Goal: Task Accomplishment & Management: Manage account settings

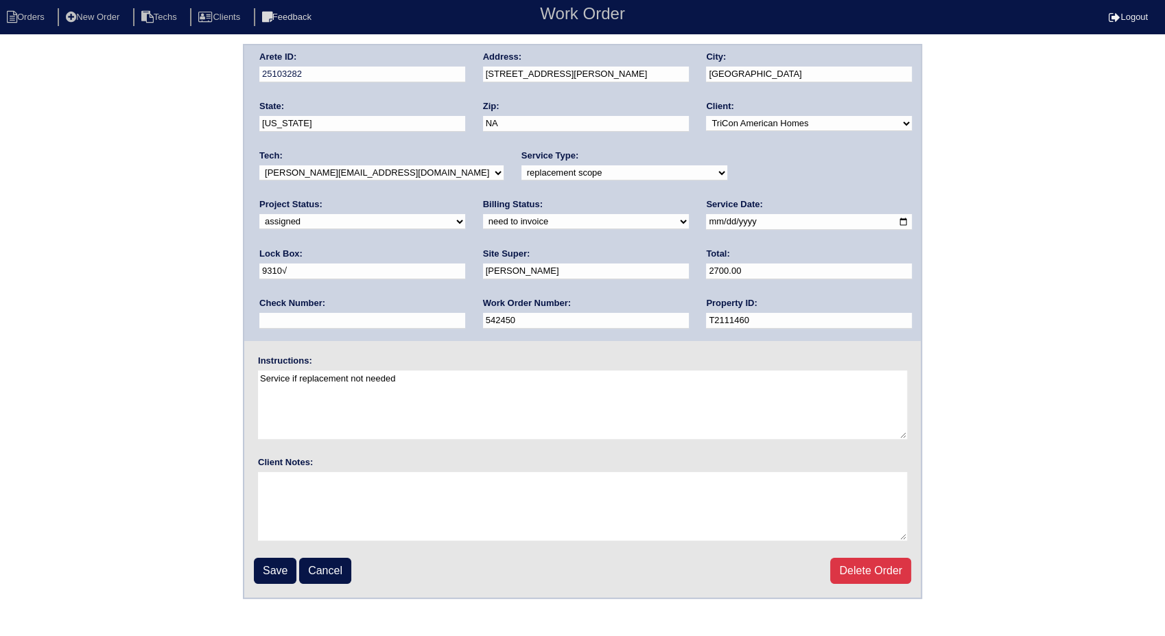
drag, startPoint x: 748, startPoint y: 169, endPoint x: 748, endPoint y: 176, distance: 7.5
click at [465, 214] on select "new order assigned in progress field complete need to schedule admin review arc…" at bounding box center [362, 221] width 206 height 15
select select "completed"
click at [465, 214] on select "new order assigned in progress field complete need to schedule admin review arc…" at bounding box center [362, 221] width 206 height 15
click at [483, 220] on select "need to quote quoted need to invoice invoiced paid warranty purchase order need…" at bounding box center [586, 221] width 206 height 15
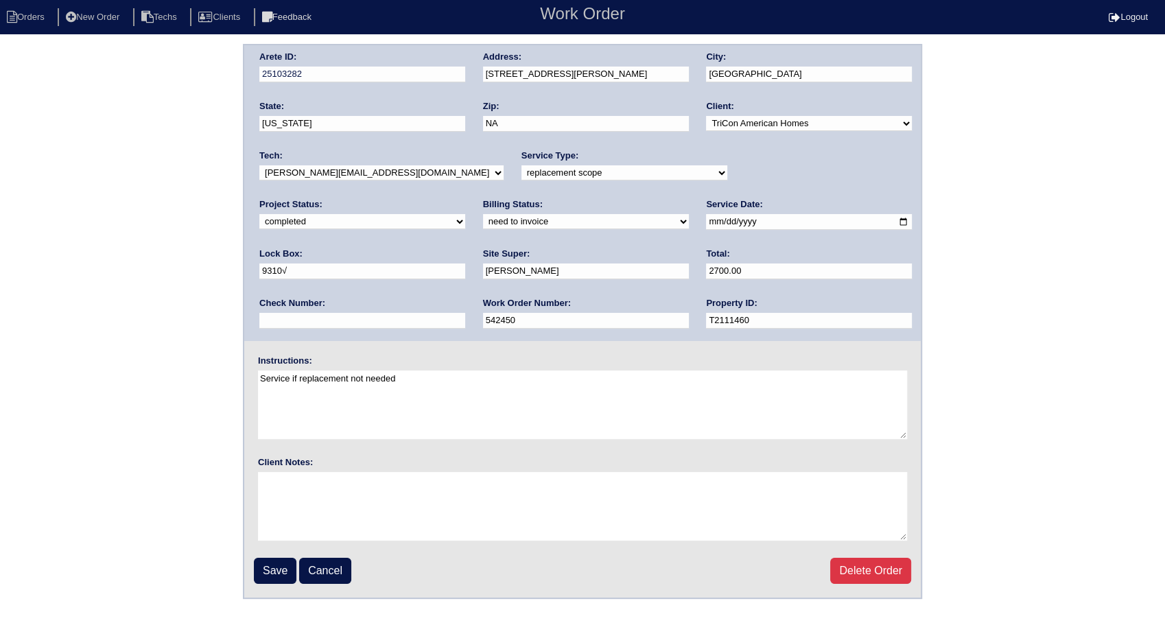
select select "invoiced"
click at [483, 214] on select "need to quote quoted need to invoice invoiced paid warranty purchase order need…" at bounding box center [586, 221] width 206 height 15
click at [267, 568] on input "Save" at bounding box center [275, 571] width 43 height 26
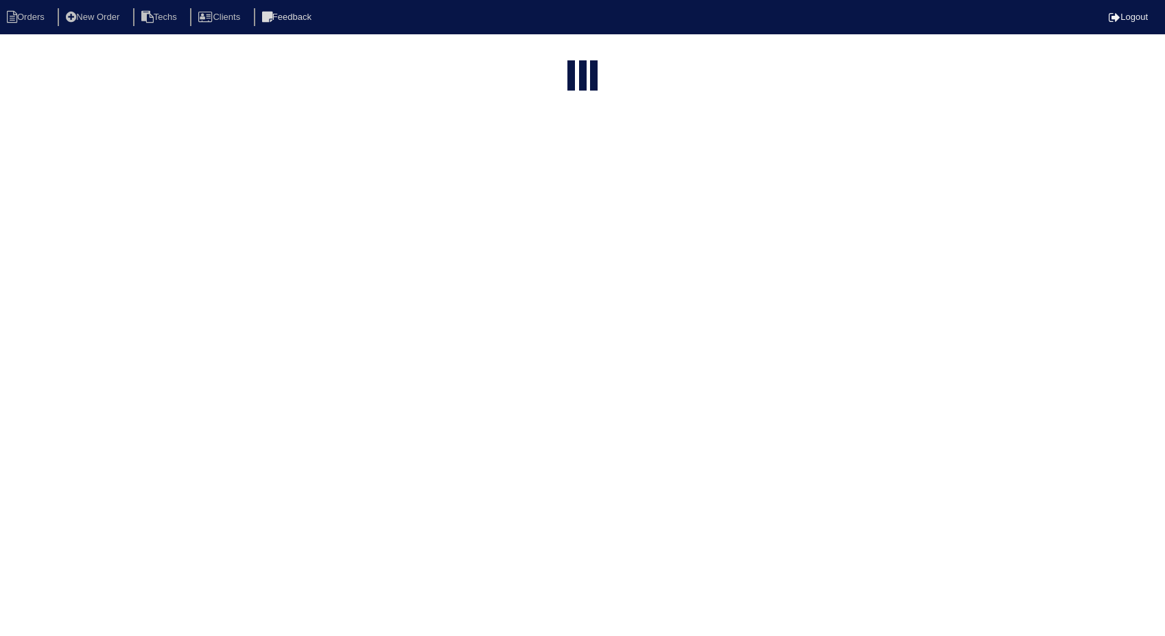
select select "15"
select select "need to invoice"
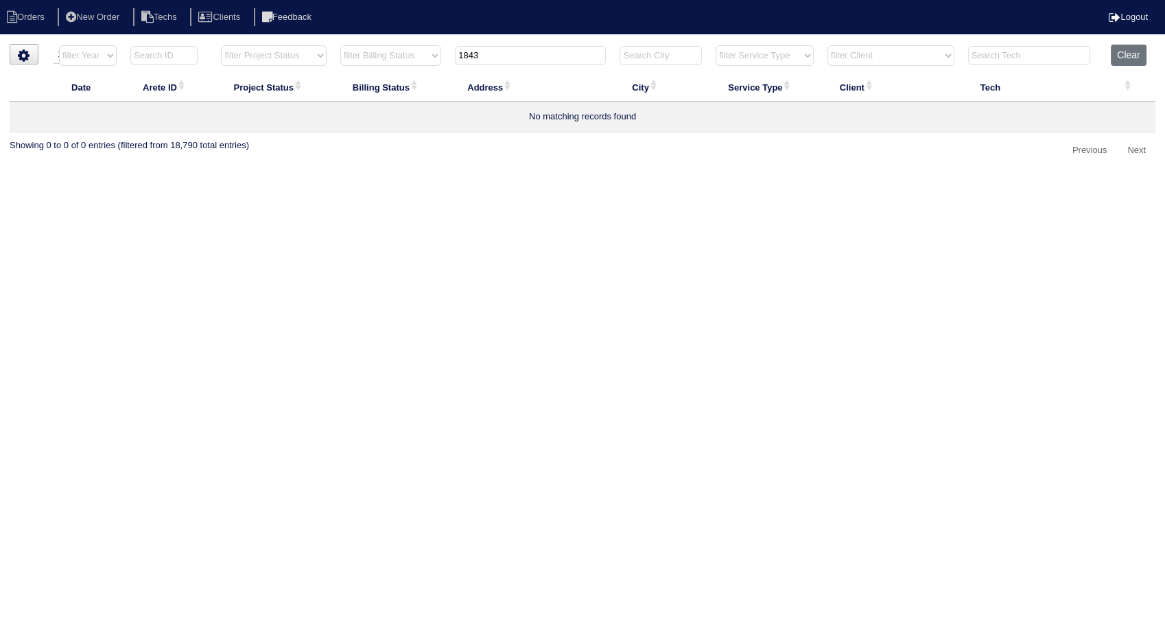
drag, startPoint x: 517, startPoint y: 53, endPoint x: 412, endPoint y: 195, distance: 177.0
click at [396, 67] on tr "filter Year -- Any Year -- 2025 2024 2023 2022 2021 2020 2019 filter Project St…" at bounding box center [583, 59] width 1146 height 28
type input "6033"
select select "need to invoice"
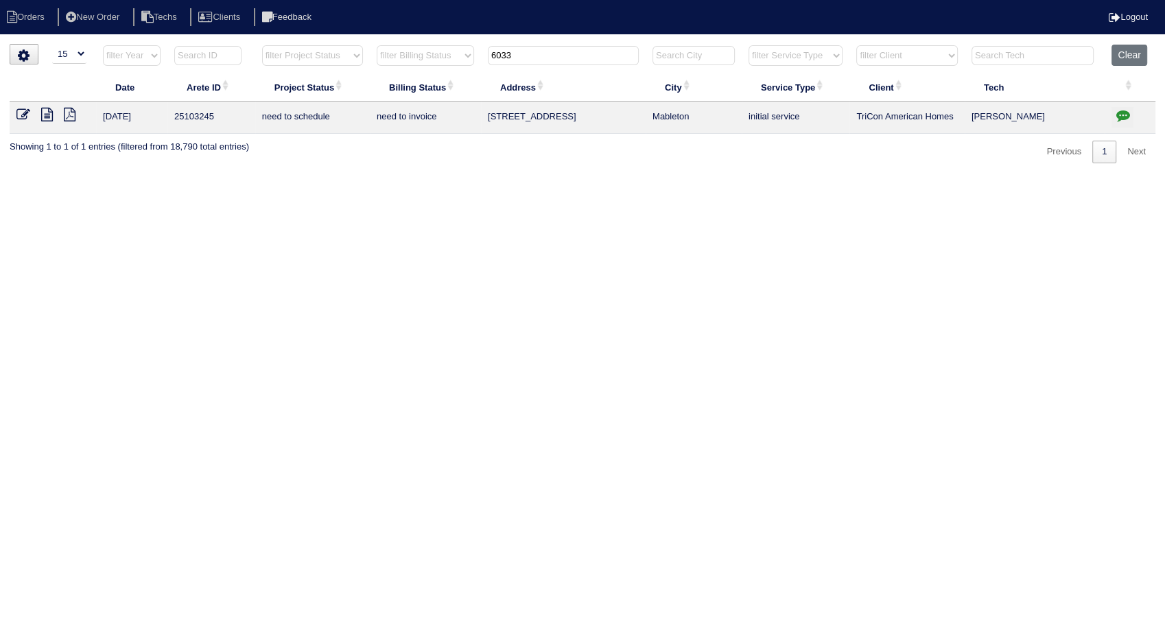
type input "6033"
click at [1124, 117] on icon "button" at bounding box center [1122, 115] width 14 height 14
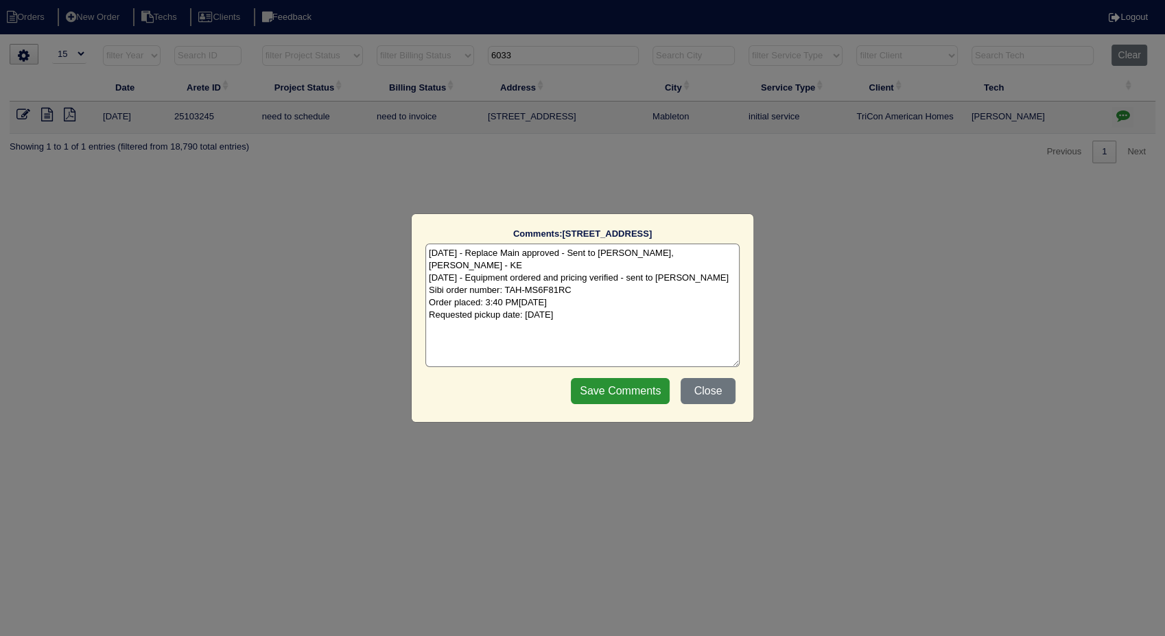
click at [685, 300] on textarea "9/10/25 - Replace Main approved - Sent to Dan, Payton, Reeca - KE 9/10/25 - Equ…" at bounding box center [582, 305] width 314 height 123
type textarea "9/10/25 - Replace Main approved - Sent to Dan, Payton, Reeca - KE 9/10/25 - Equ…"
click at [601, 389] on input "Save Comments" at bounding box center [620, 391] width 99 height 26
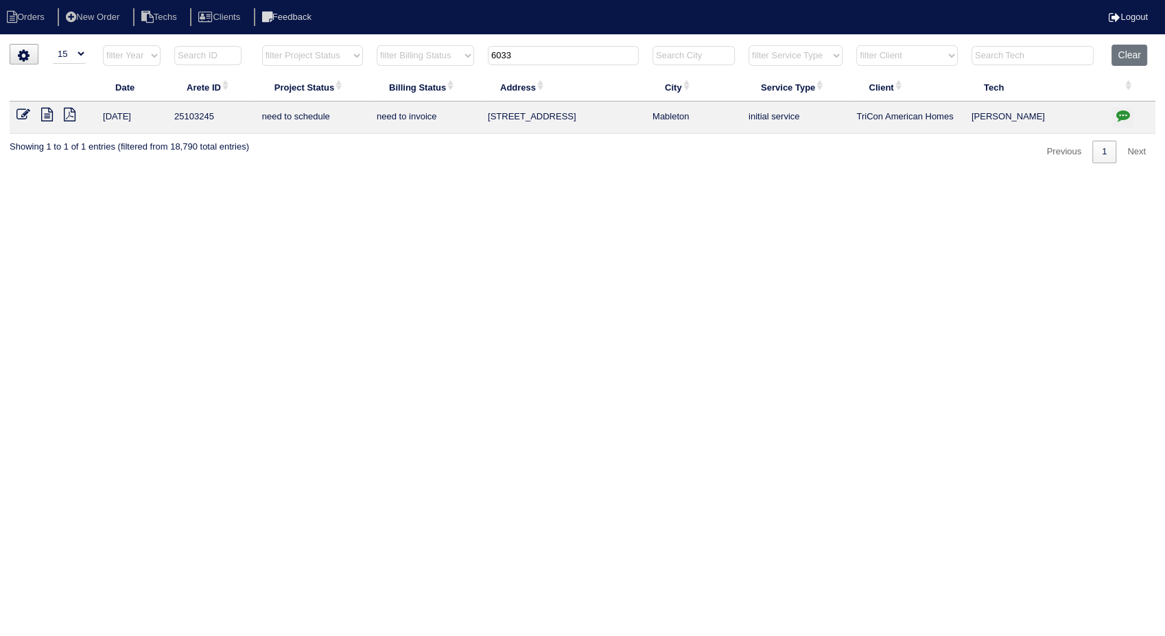
drag, startPoint x: 21, startPoint y: 115, endPoint x: 32, endPoint y: 115, distance: 10.3
click at [21, 114] on icon at bounding box center [23, 115] width 14 height 14
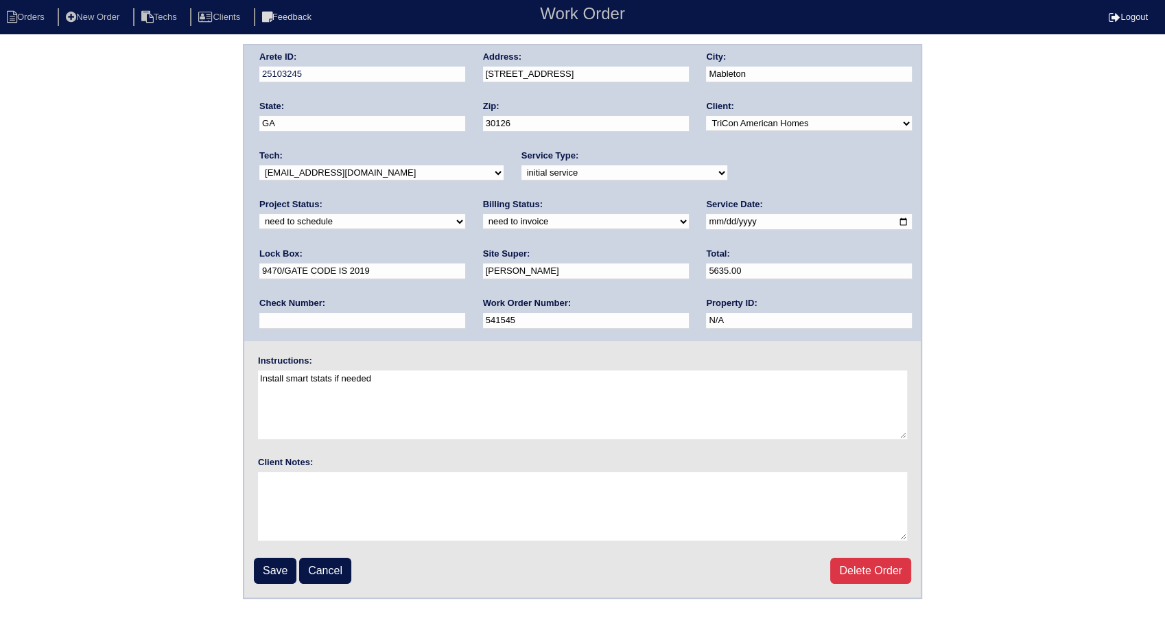
click at [465, 214] on select "new order assigned in progress field complete need to schedule admin review arc…" at bounding box center [362, 221] width 206 height 15
select select "completed"
click at [465, 214] on select "new order assigned in progress field complete need to schedule admin review arc…" at bounding box center [362, 221] width 206 height 15
click at [483, 217] on select "need to quote quoted need to invoice invoiced paid warranty purchase order need…" at bounding box center [586, 221] width 206 height 15
select select "invoiced"
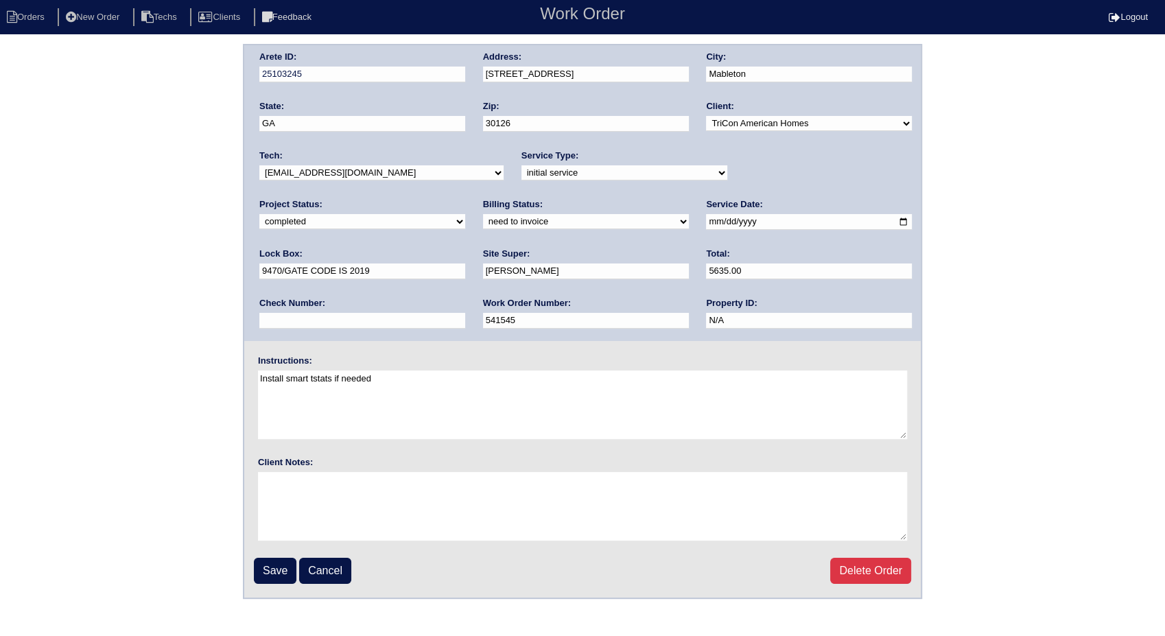
click at [483, 214] on select "need to quote quoted need to invoice invoiced paid warranty purchase order need…" at bounding box center [586, 221] width 206 height 15
click at [265, 575] on input "Save" at bounding box center [275, 571] width 43 height 26
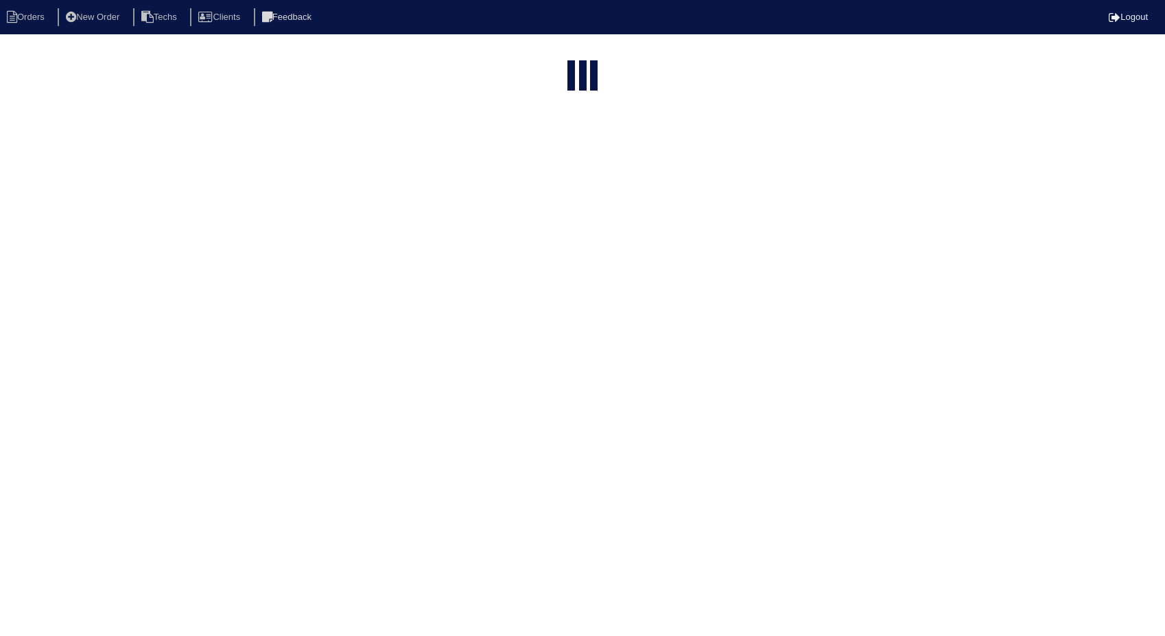
select select "15"
select select "need to invoice"
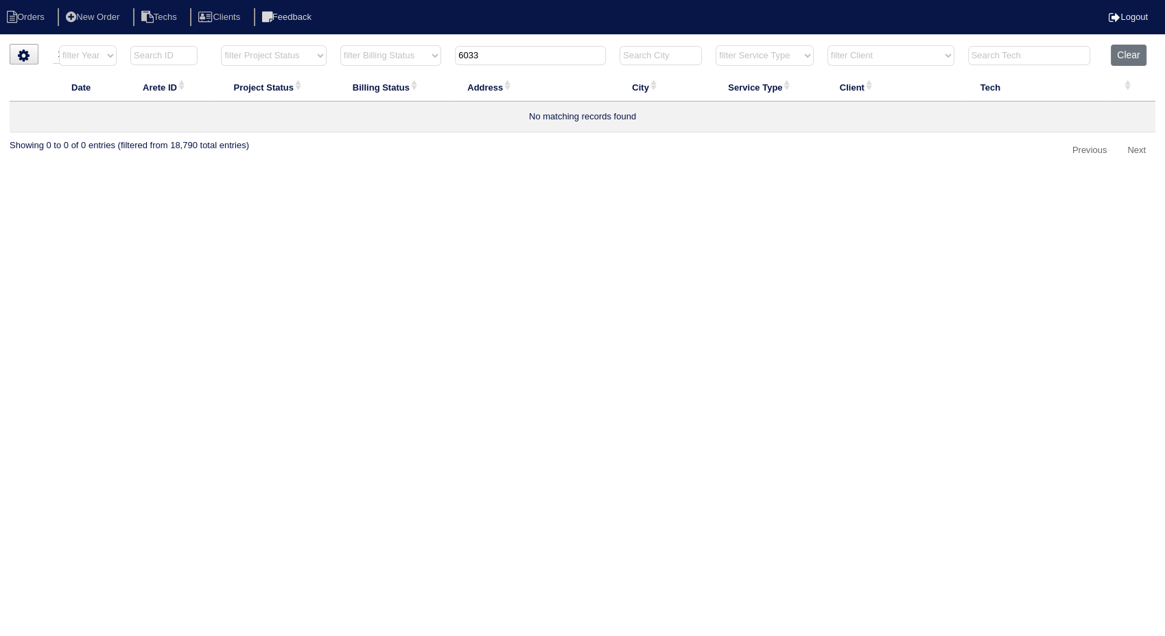
drag, startPoint x: 511, startPoint y: 47, endPoint x: 427, endPoint y: 195, distance: 170.5
click at [395, 76] on table "Date Arete ID Project Status Billing Status Address City Service Type Client Te…" at bounding box center [583, 89] width 1146 height 88
type input "4340"
select select "need to invoice"
type input "4340"
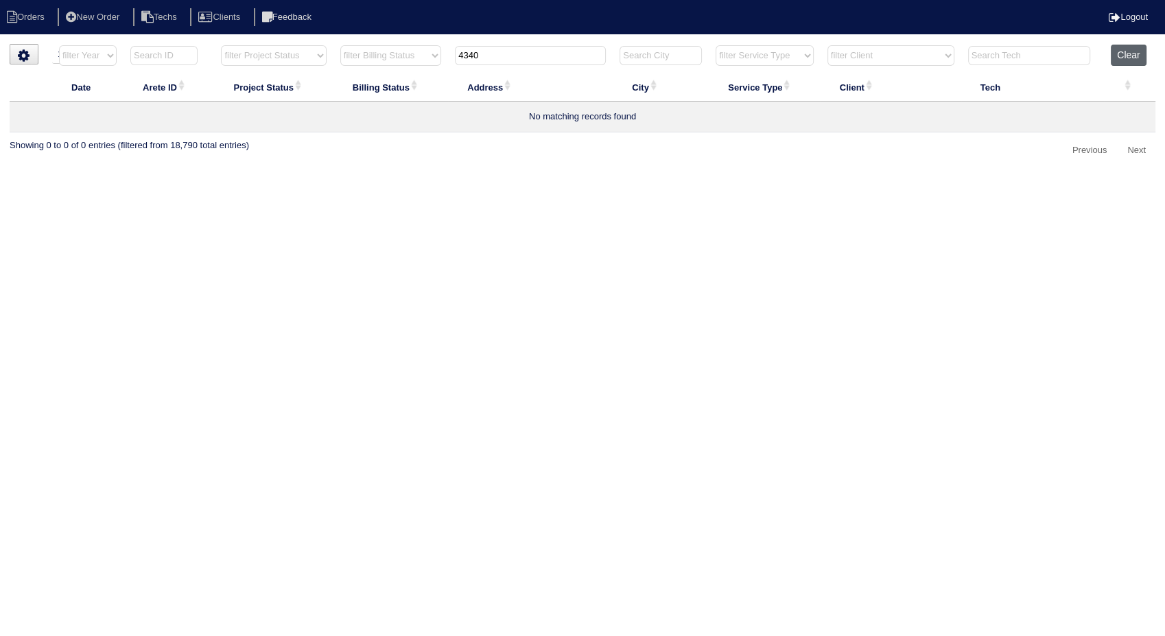
click at [1129, 54] on button "Clear" at bounding box center [1128, 55] width 35 height 21
select select
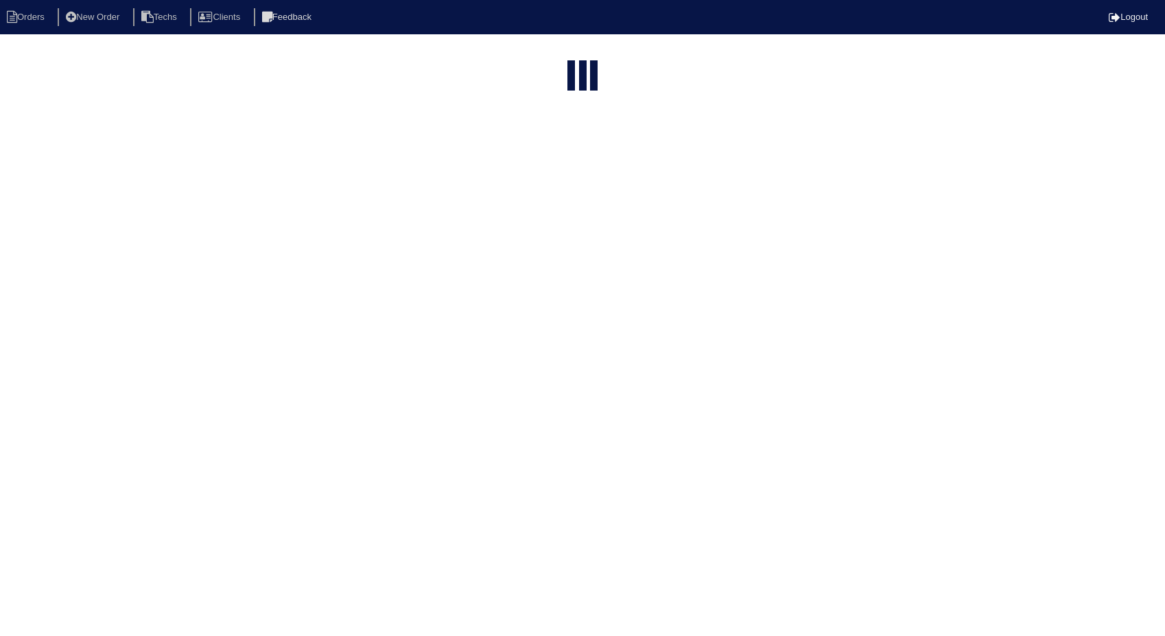
select select "15"
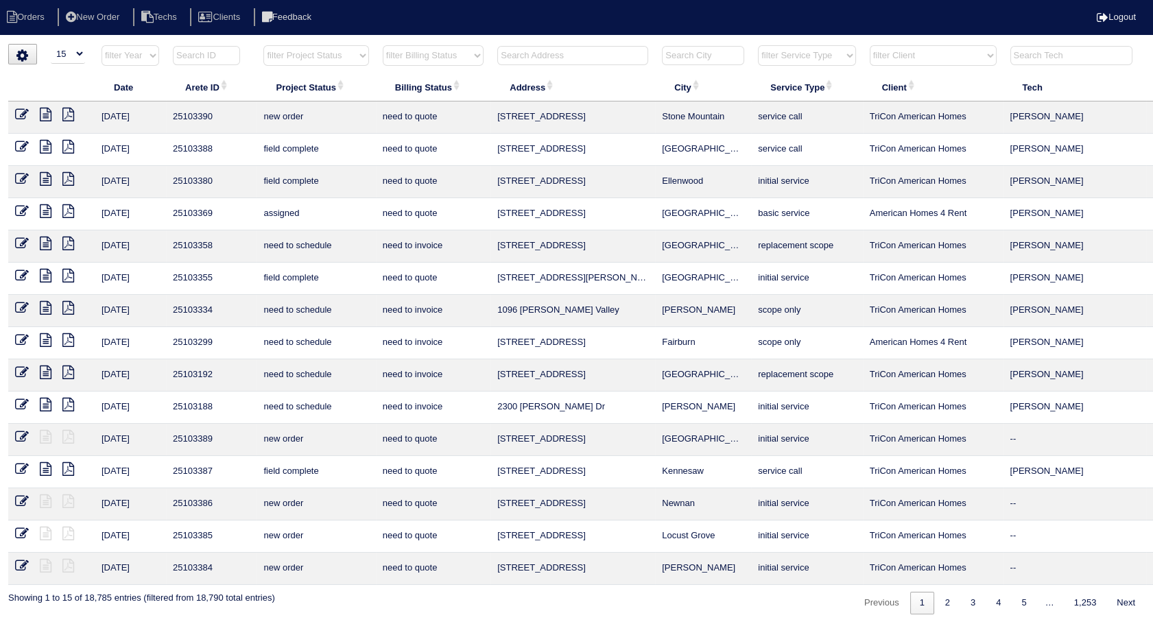
click at [508, 60] on input "text" at bounding box center [572, 55] width 151 height 19
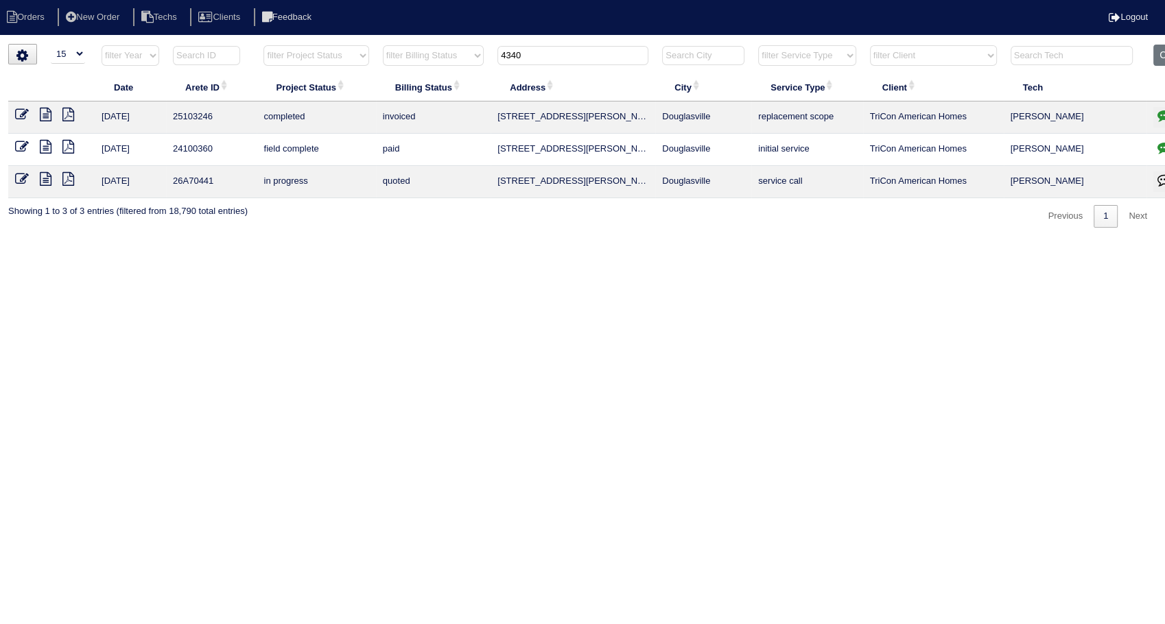
drag, startPoint x: 532, startPoint y: 52, endPoint x: 426, endPoint y: 67, distance: 107.4
click at [426, 67] on tr "filter Year -- Any Year -- 2025 2024 2023 2022 2021 2020 2019 filter Project St…" at bounding box center [602, 59] width 1189 height 28
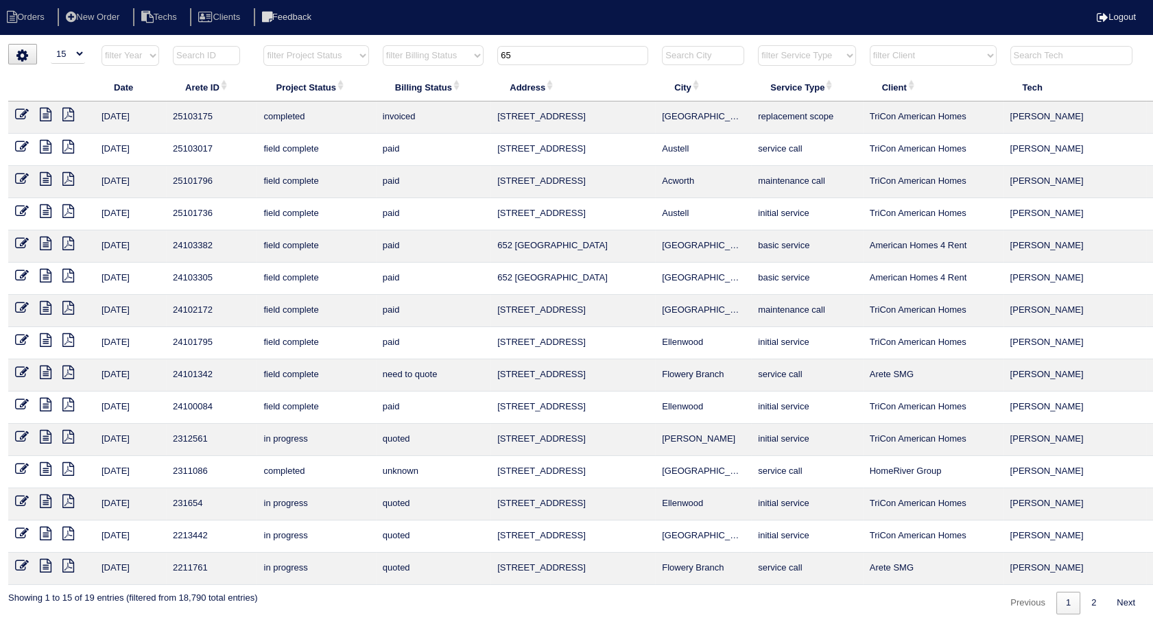
type input "6"
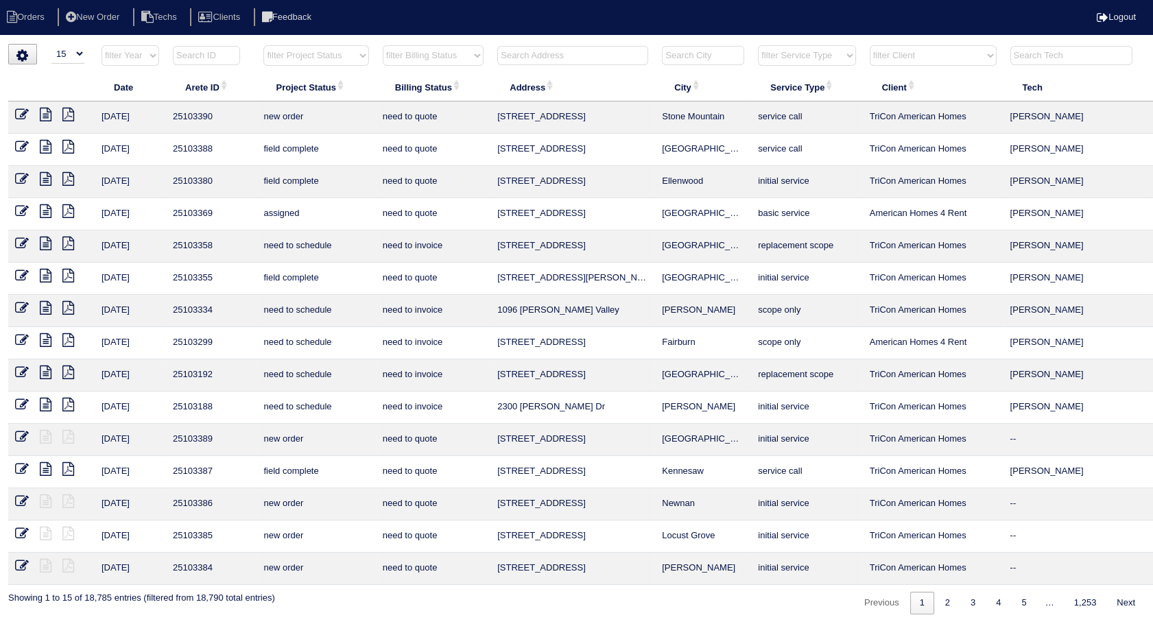
scroll to position [0, 44]
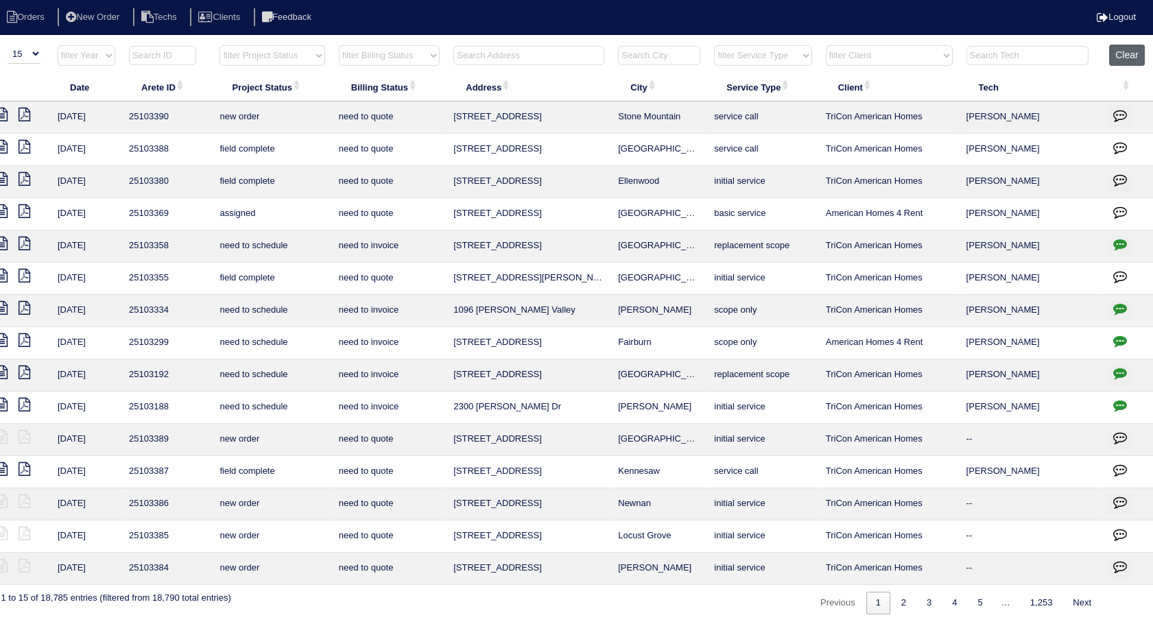
click at [1123, 53] on button "Clear" at bounding box center [1126, 55] width 35 height 21
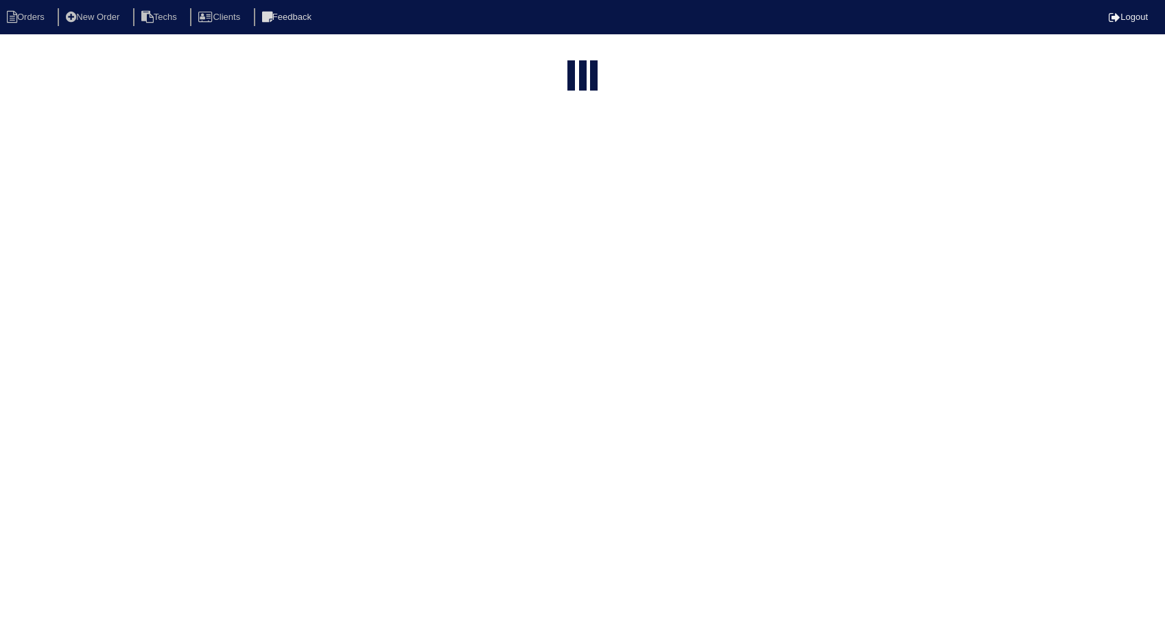
select select "15"
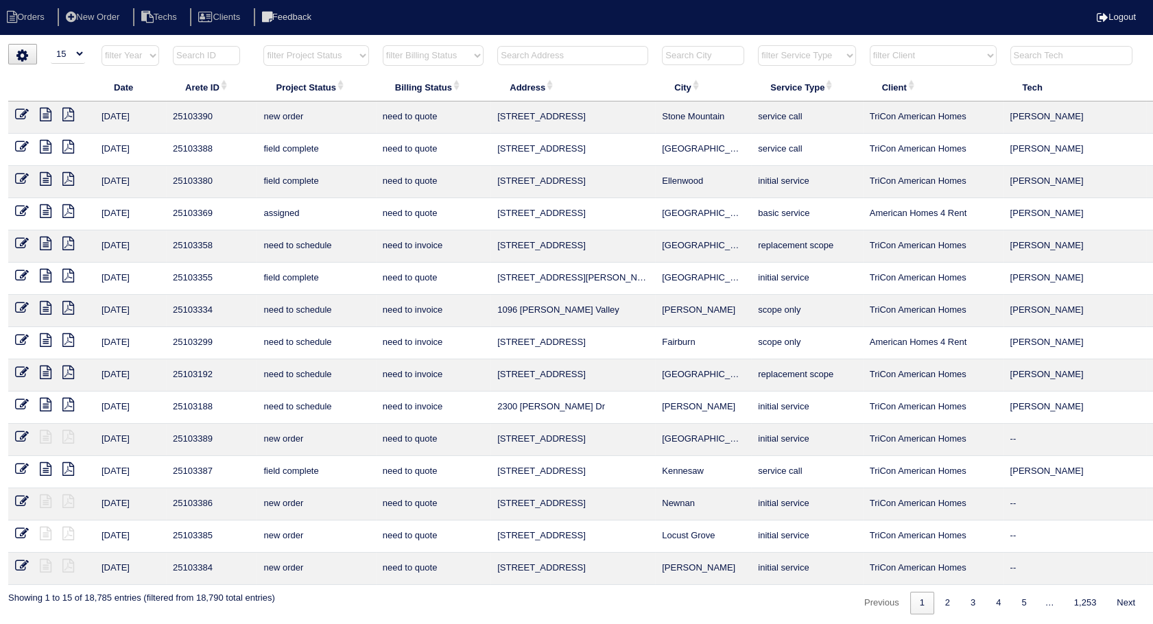
click at [425, 49] on select "filter Billing Status -- Any Billing Status -- need to quote quoted need to inv…" at bounding box center [433, 55] width 101 height 21
click at [383, 45] on select "filter Billing Status -- Any Billing Status -- need to quote quoted need to inv…" at bounding box center [433, 55] width 101 height 21
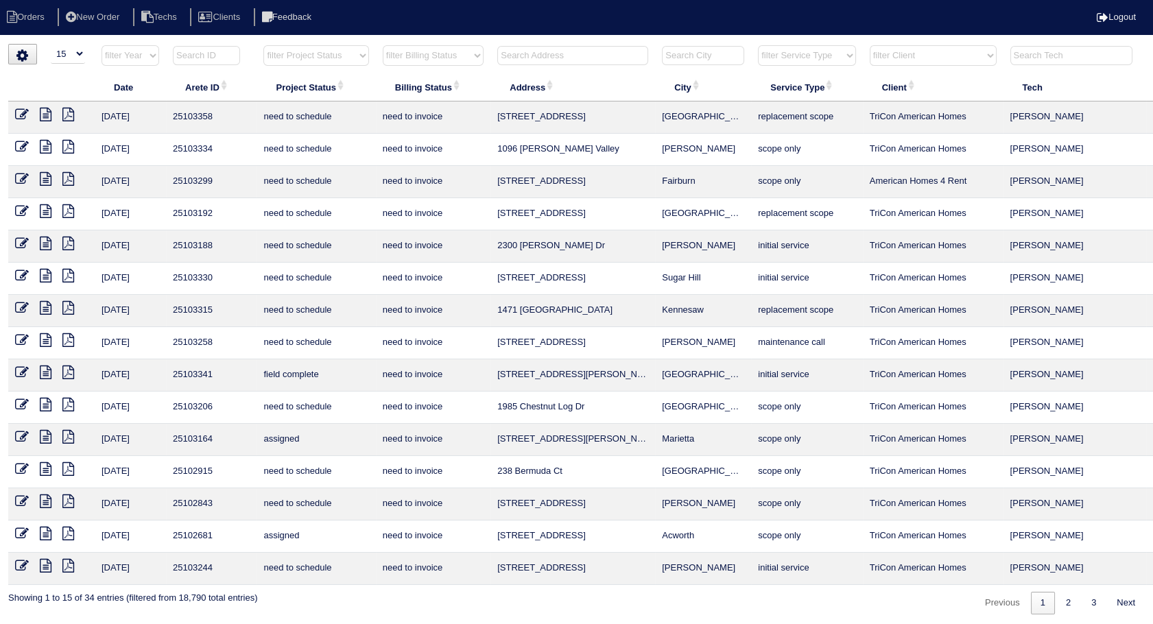
scroll to position [1, 0]
click at [1063, 596] on link "2" at bounding box center [1068, 602] width 24 height 23
select select "need to invoice"
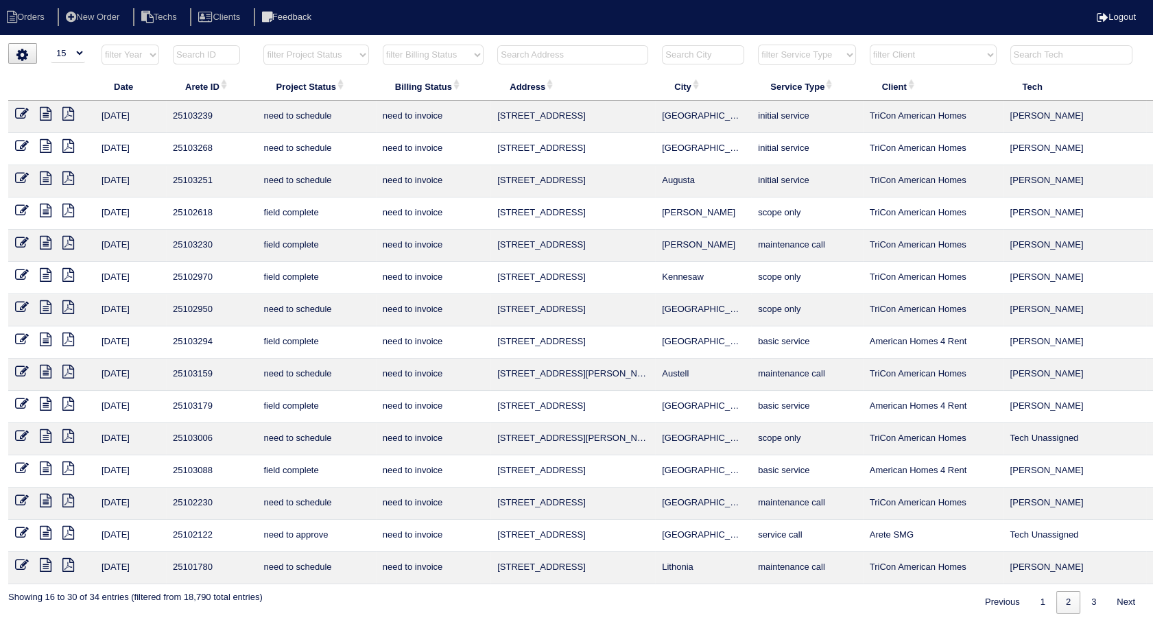
click at [23, 241] on icon at bounding box center [22, 243] width 14 height 14
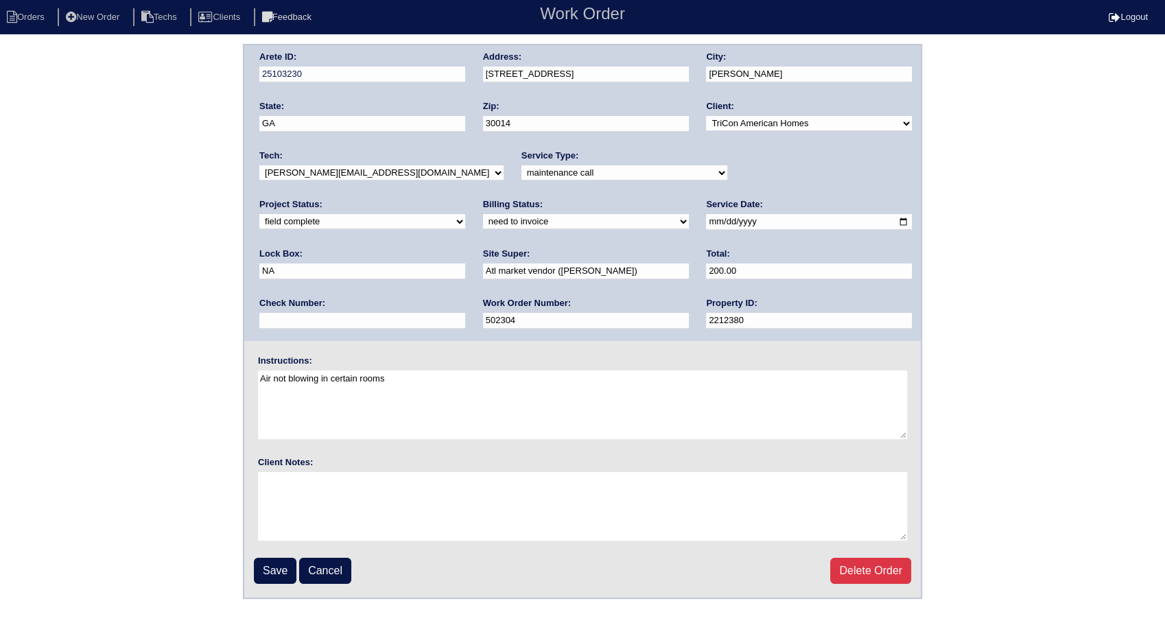
click at [483, 224] on select "need to quote quoted need to invoice invoiced paid warranty purchase order need…" at bounding box center [586, 221] width 206 height 15
select select "invoiced"
click at [483, 214] on select "need to quote quoted need to invoice invoiced paid warranty purchase order need…" at bounding box center [586, 221] width 206 height 15
click at [277, 562] on input "Save" at bounding box center [275, 571] width 43 height 26
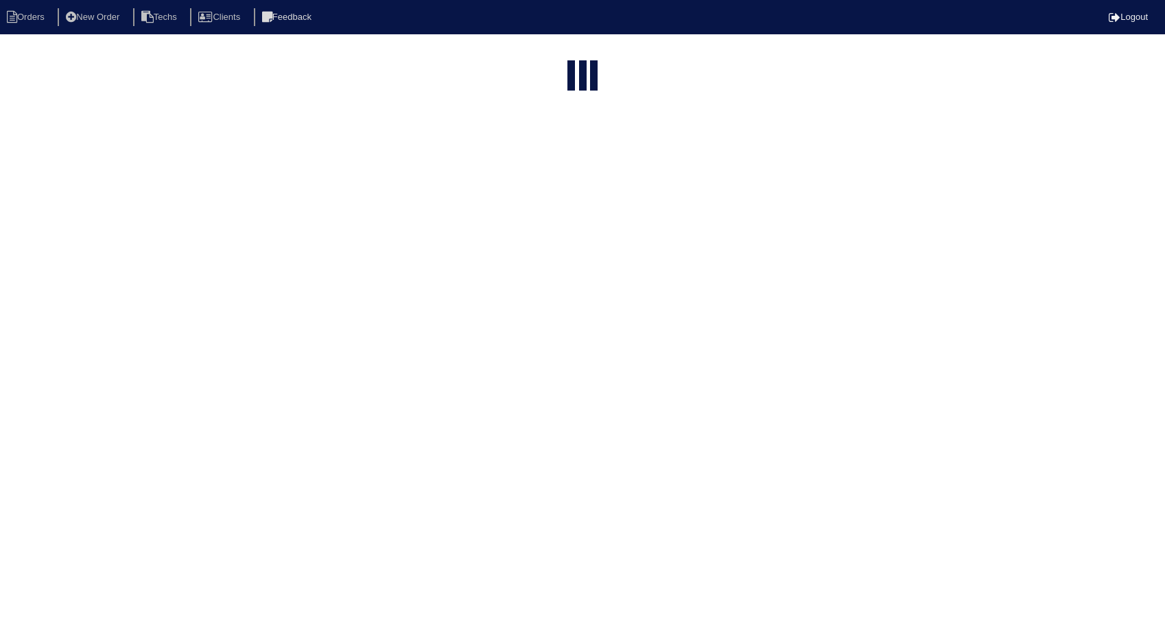
select select "15"
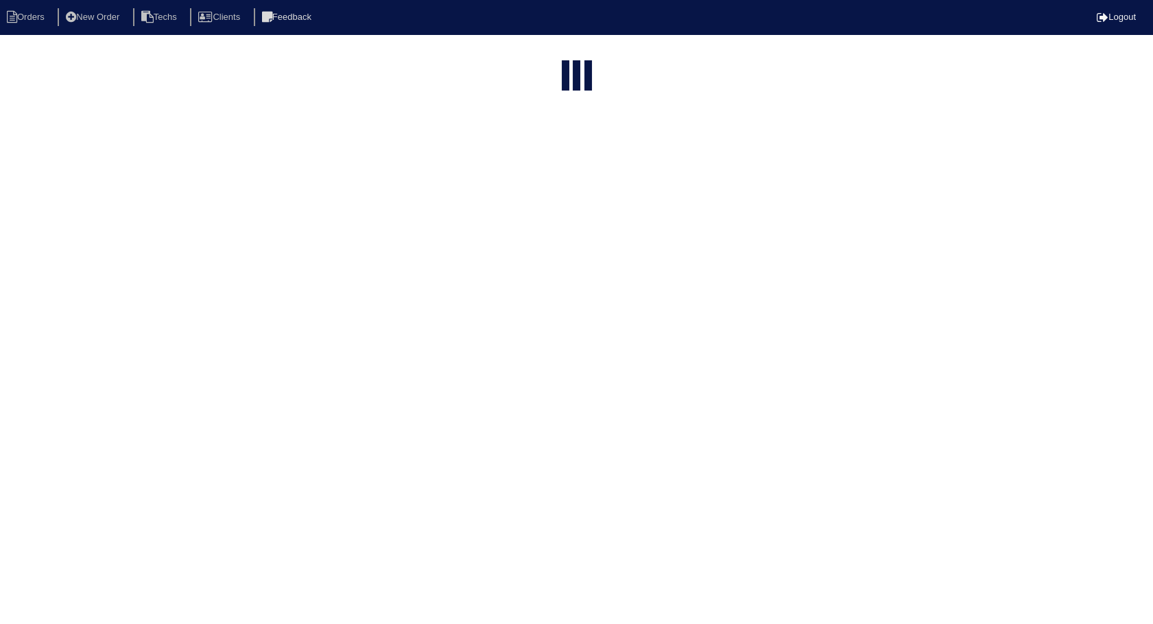
select select "need to invoice"
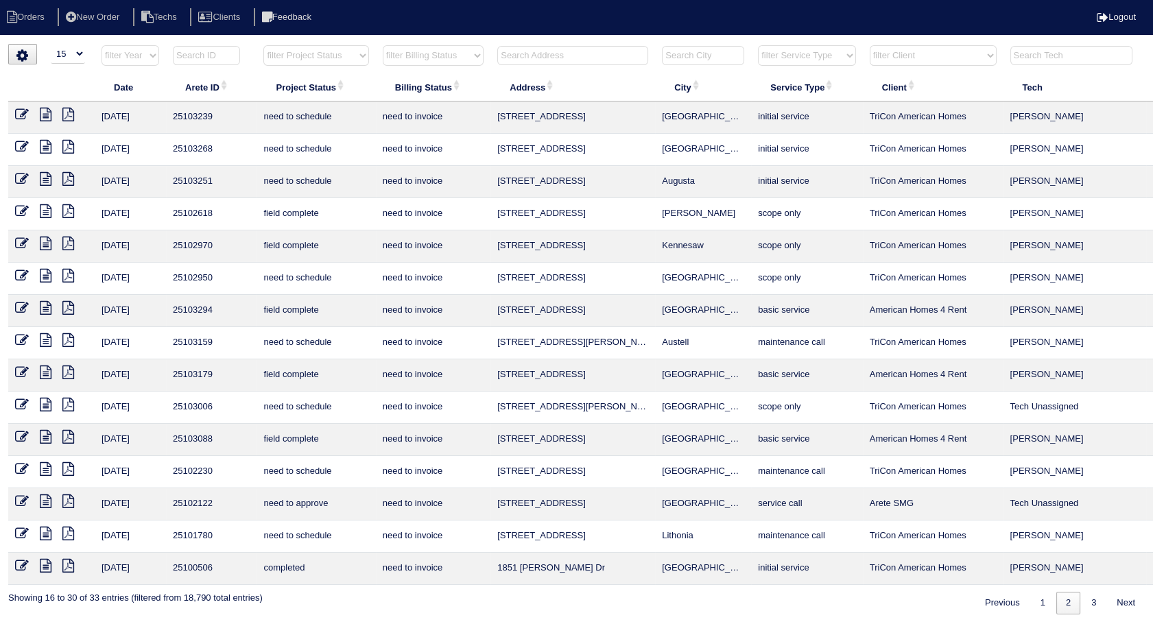
click at [527, 59] on input "text" at bounding box center [572, 55] width 151 height 19
type input "3521"
select select "need to invoice"
type input "3521"
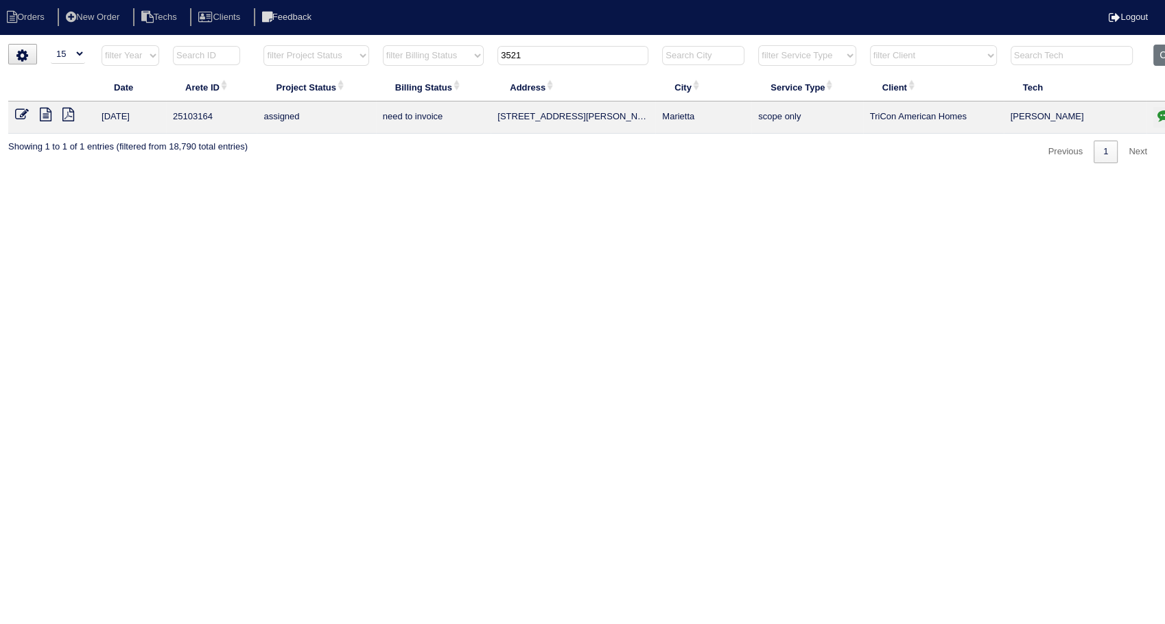
click at [43, 117] on icon at bounding box center [46, 115] width 12 height 14
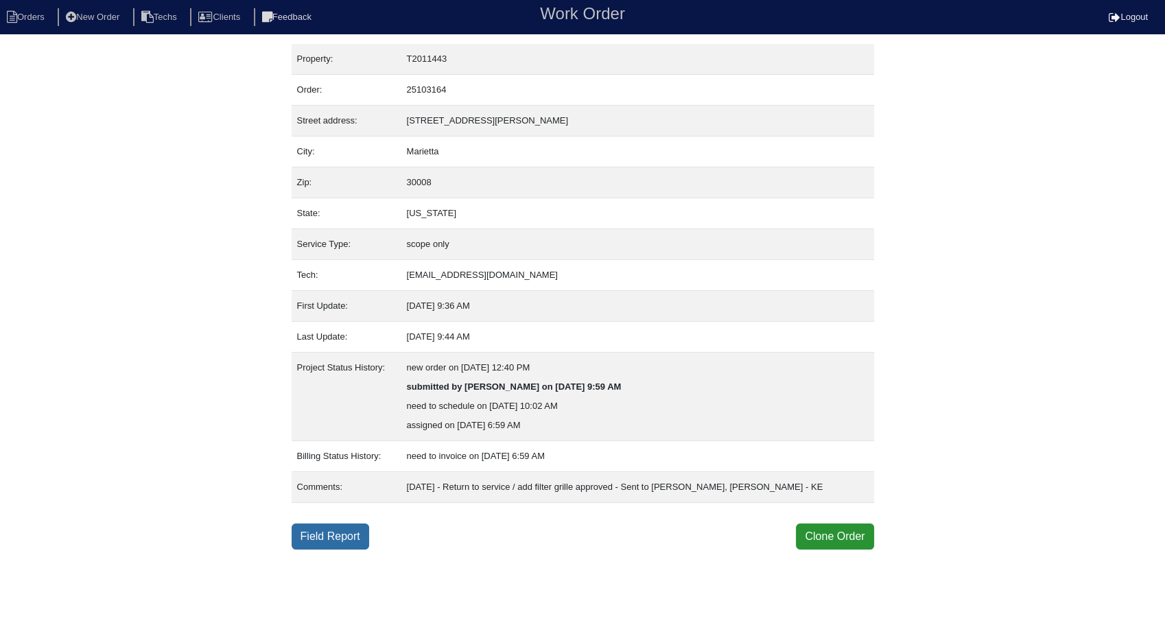
click at [333, 532] on link "Field Report" at bounding box center [331, 536] width 78 height 26
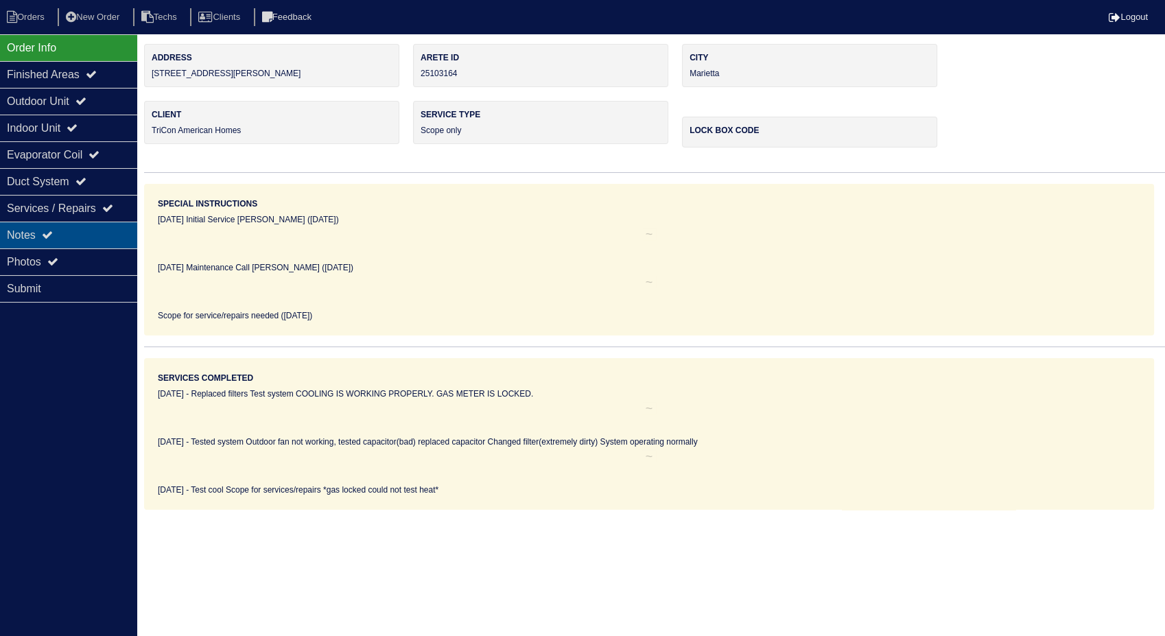
click at [18, 234] on div "Notes" at bounding box center [68, 235] width 137 height 27
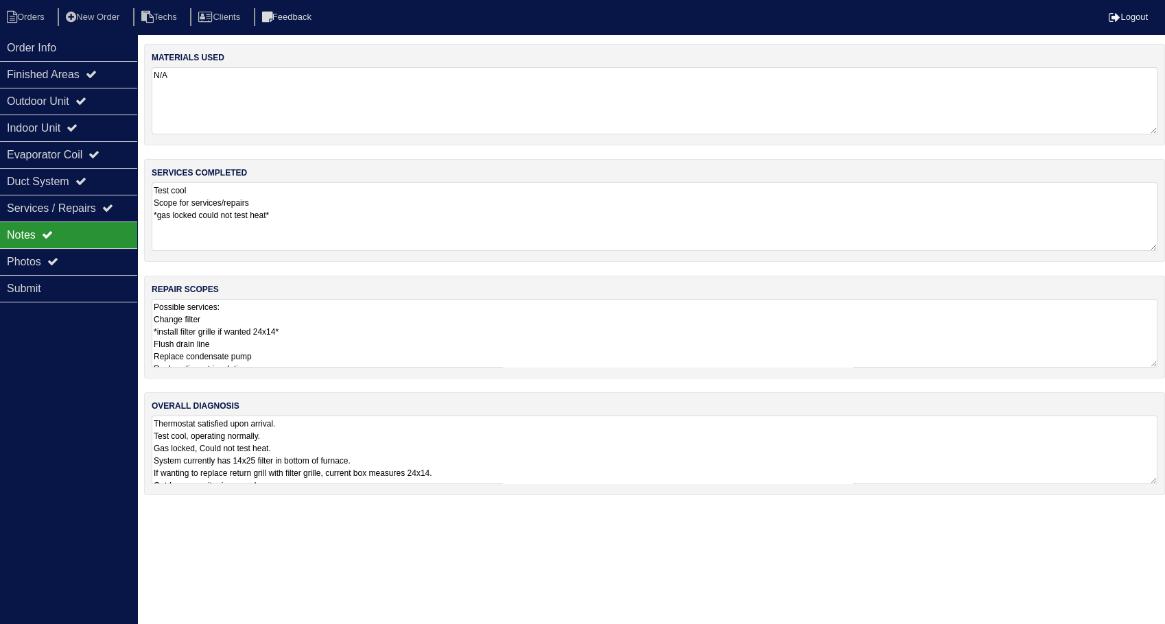
click at [222, 95] on textarea "N/A" at bounding box center [655, 100] width 1006 height 67
click at [327, 208] on textarea "Test cool Scope for services/repairs *gas locked could not test heat*" at bounding box center [655, 216] width 1006 height 69
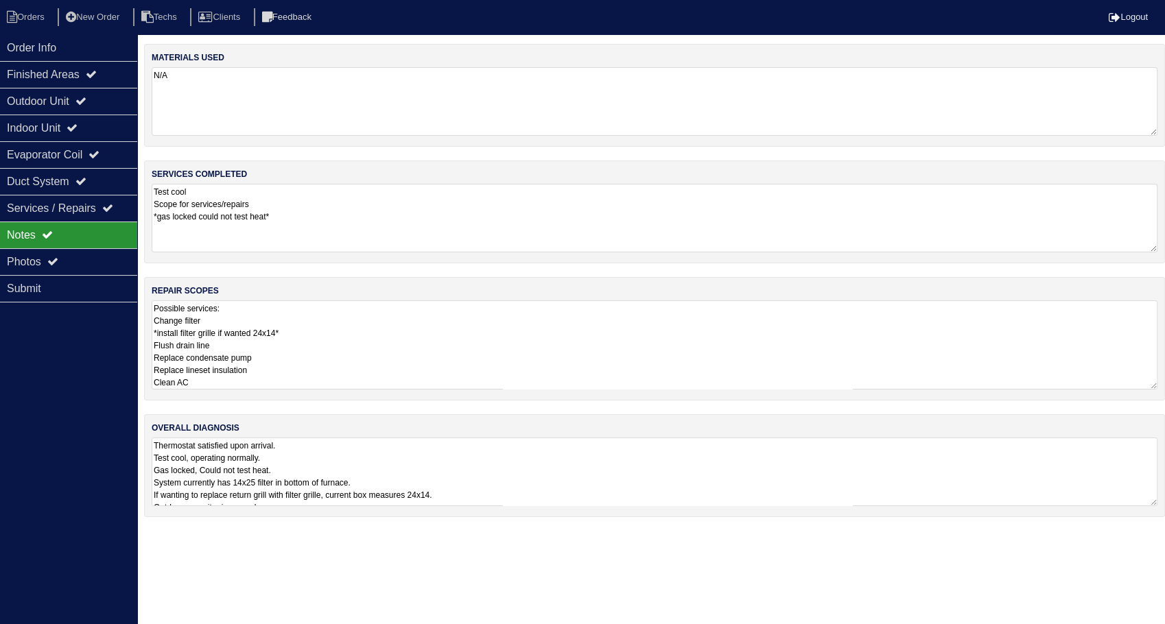
click at [362, 326] on textarea "Possible services: Change filter *install filter grille if wanted 24x14* Flush …" at bounding box center [655, 344] width 1006 height 89
click at [36, 10] on li "Orders" at bounding box center [28, 17] width 56 height 19
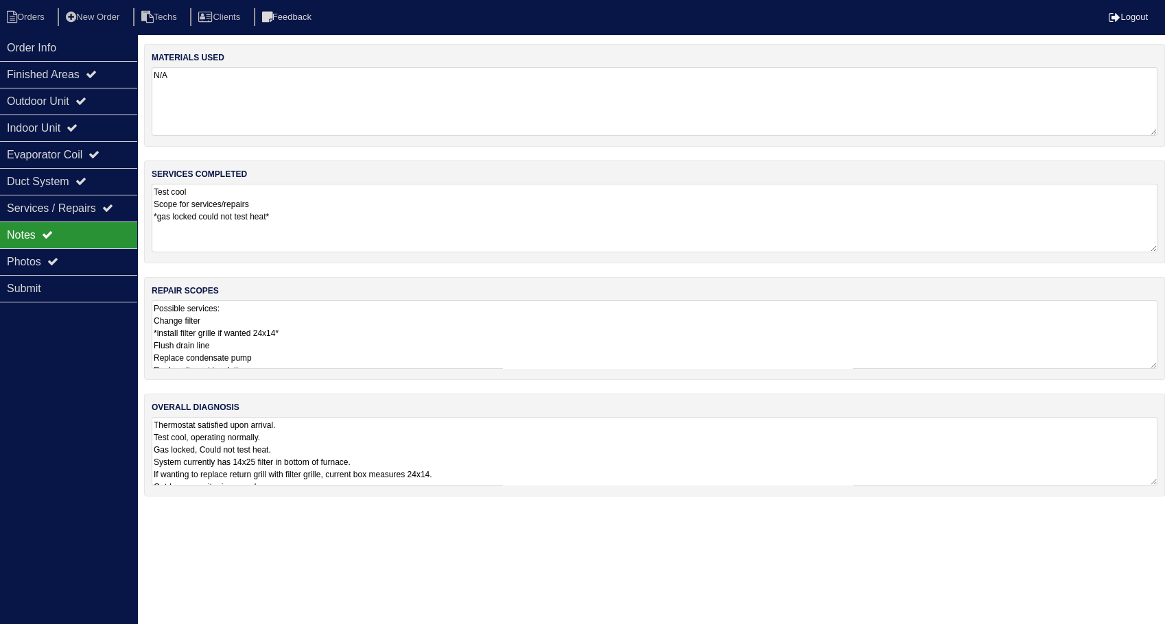
select select "15"
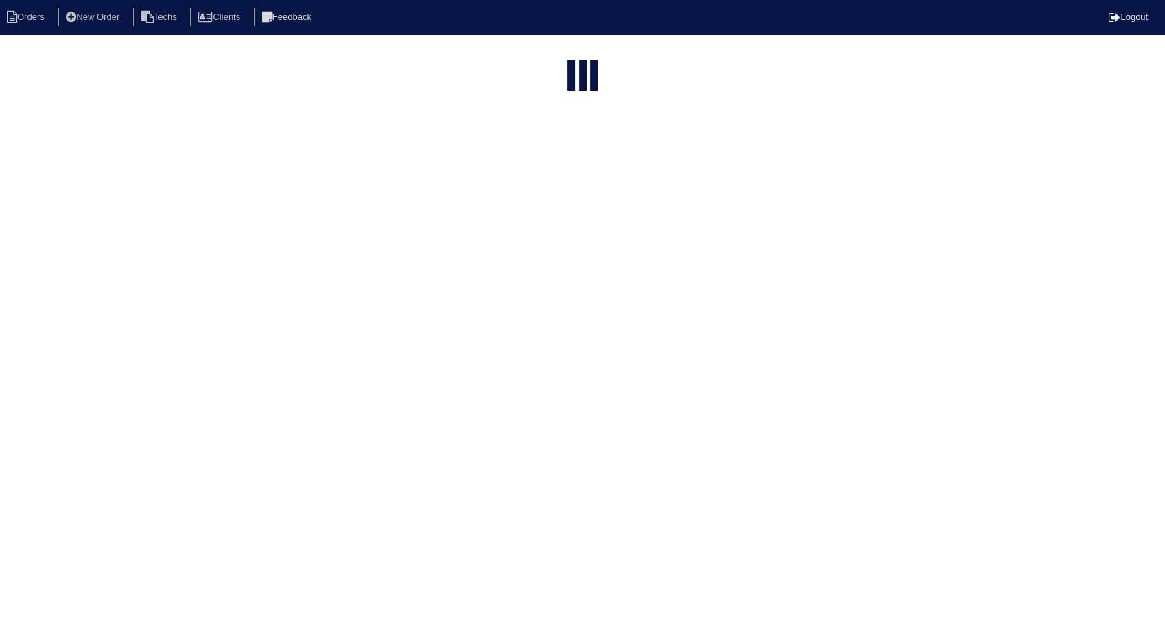
select select "need to invoice"
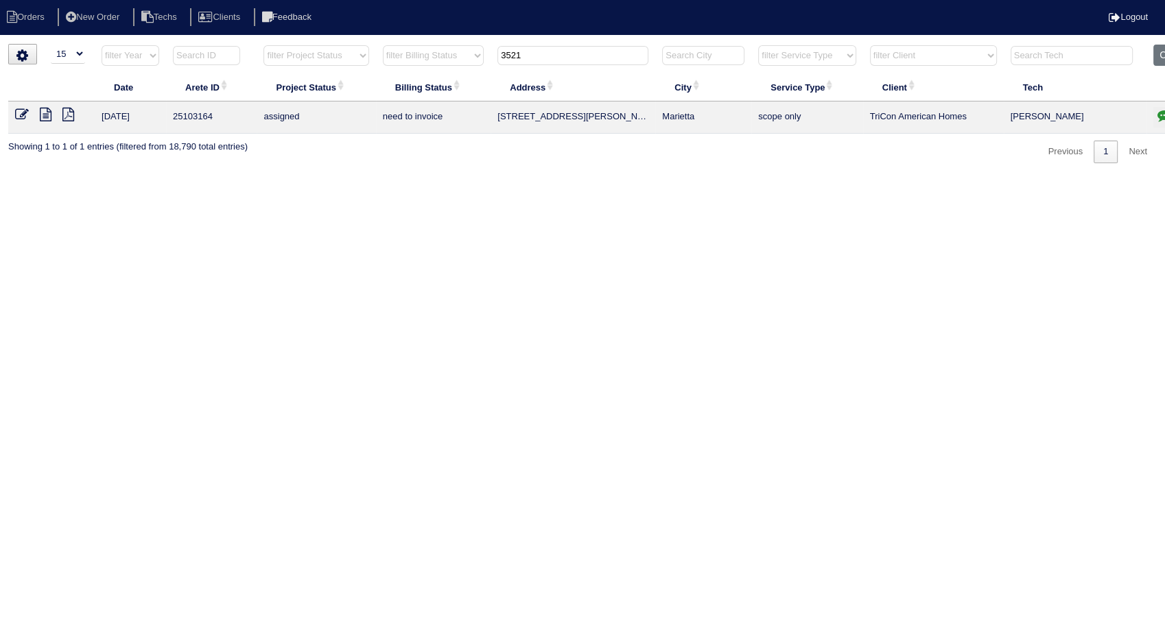
click at [45, 112] on icon at bounding box center [46, 115] width 12 height 14
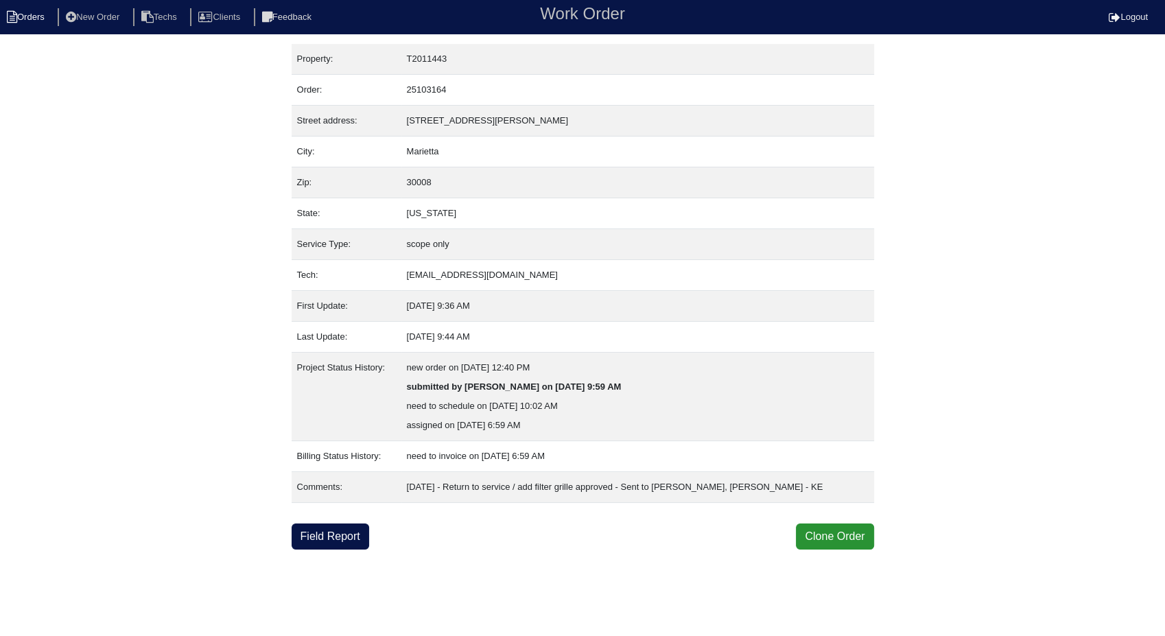
click at [47, 19] on li "Orders" at bounding box center [28, 17] width 56 height 19
select select "15"
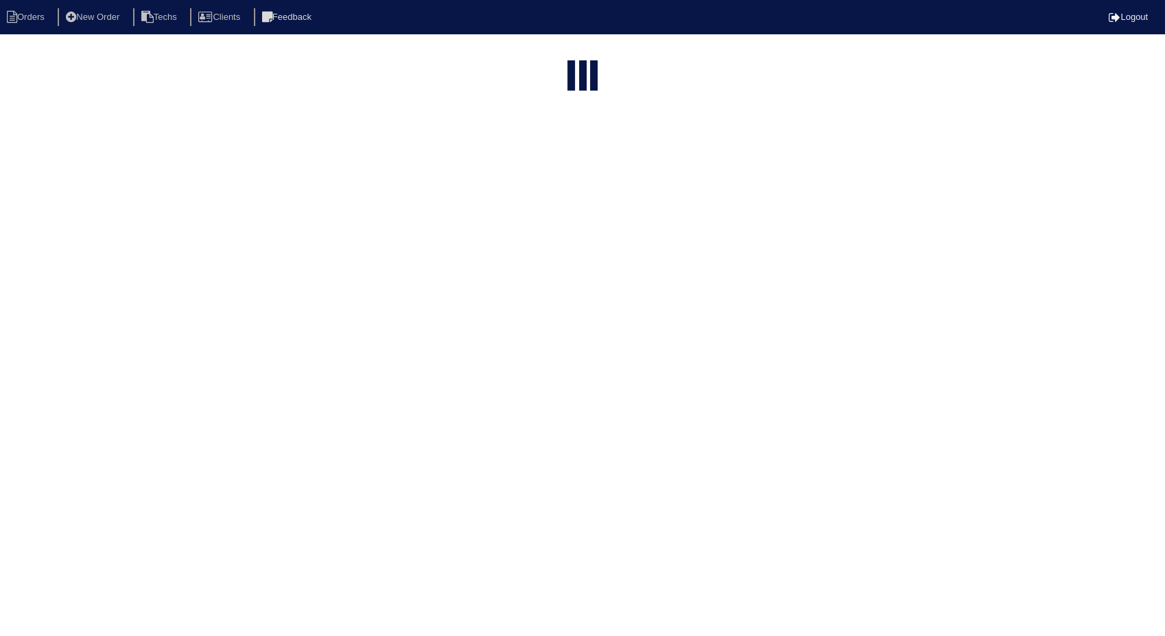
type input "3521"
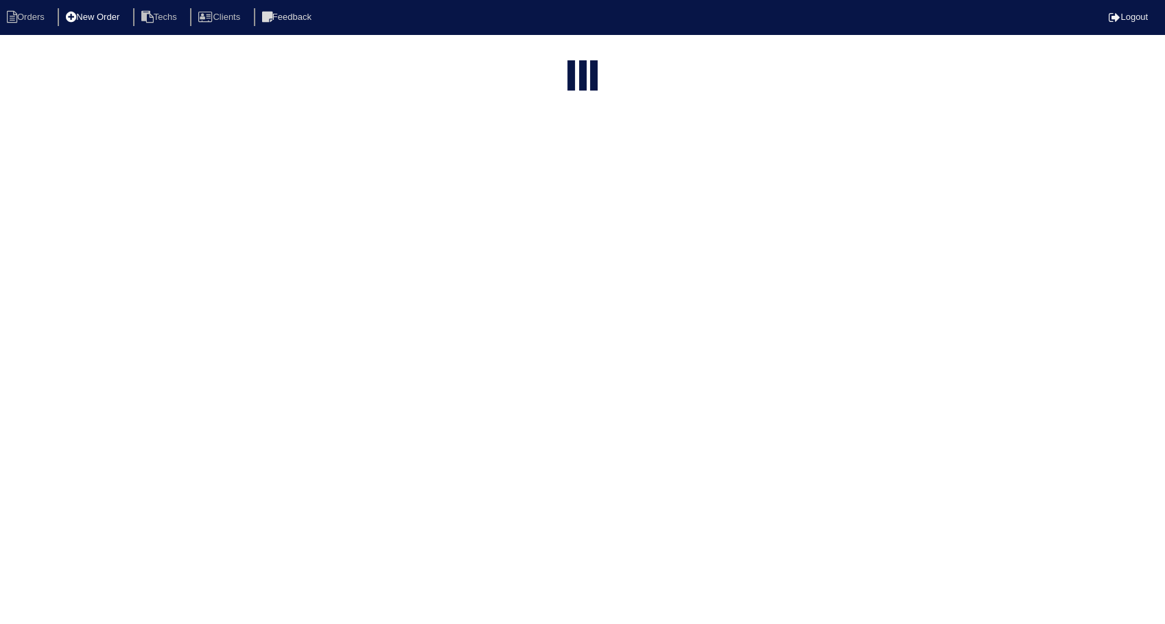
select select "need to invoice"
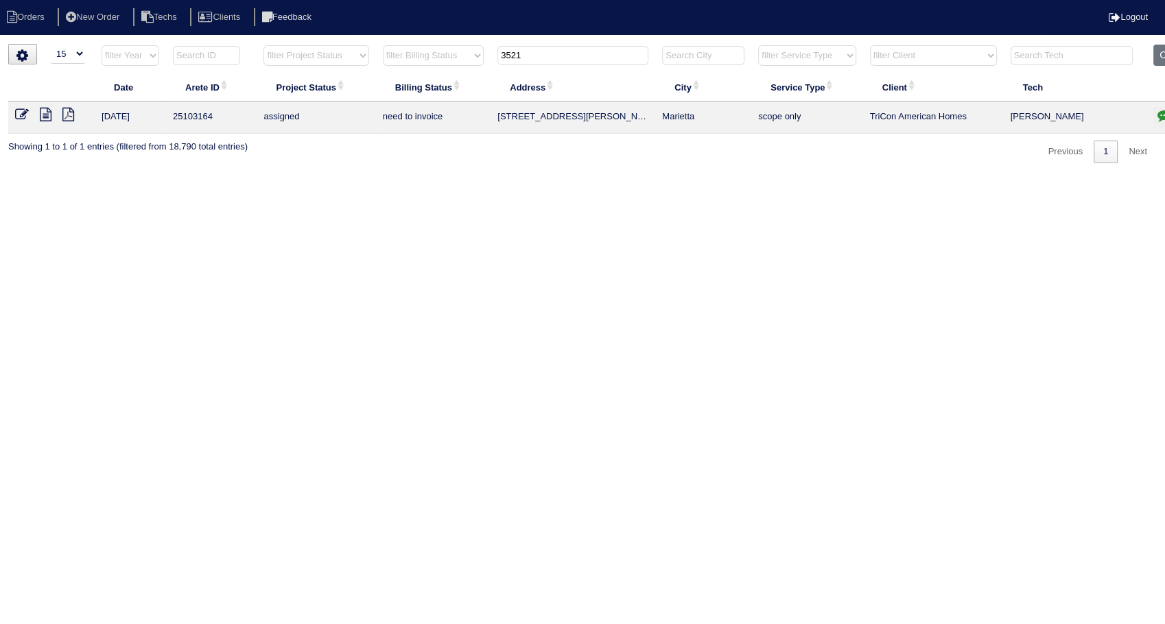
click at [67, 115] on icon at bounding box center [68, 115] width 12 height 14
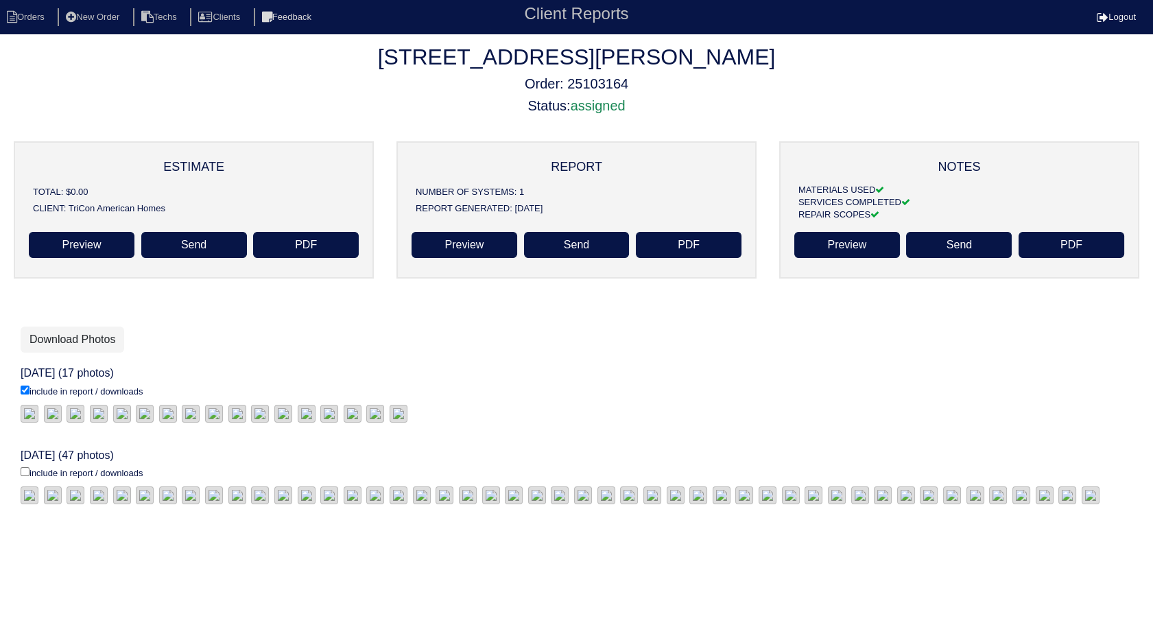
scroll to position [228, 0]
click at [38, 405] on img at bounding box center [30, 414] width 18 height 18
click at [100, 327] on link "Download Photos" at bounding box center [73, 340] width 104 height 26
click at [56, 7] on nav "Orders New Order Techs Clients Feedback Client Reports Logout" at bounding box center [576, 17] width 1153 height 34
click at [37, 9] on li "Orders" at bounding box center [28, 17] width 56 height 19
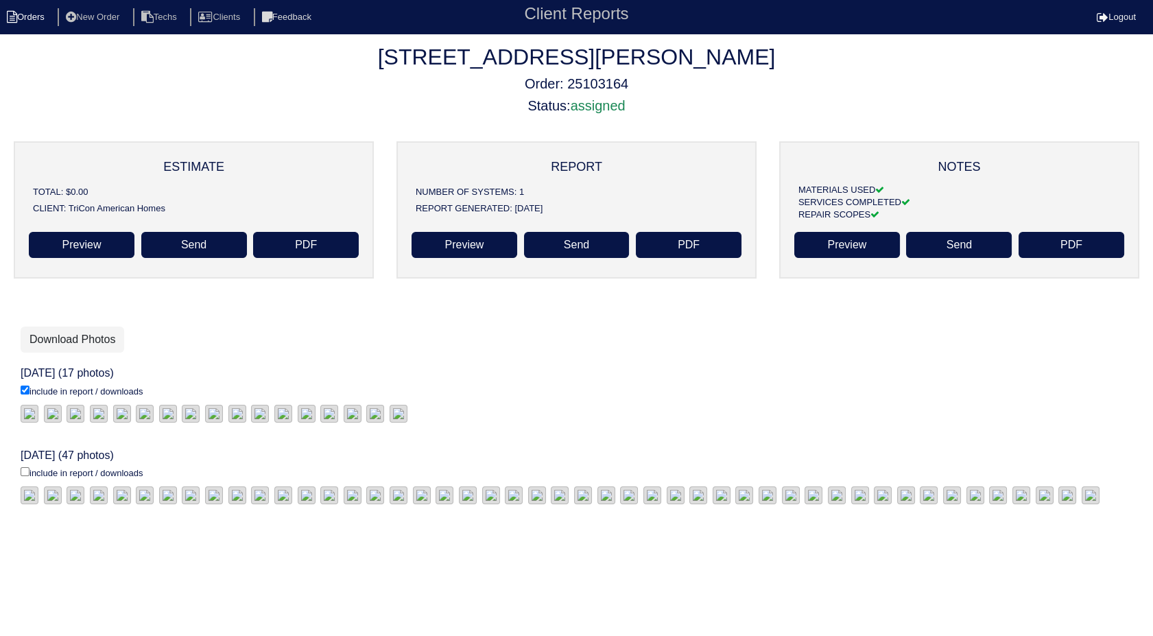
select select "15"
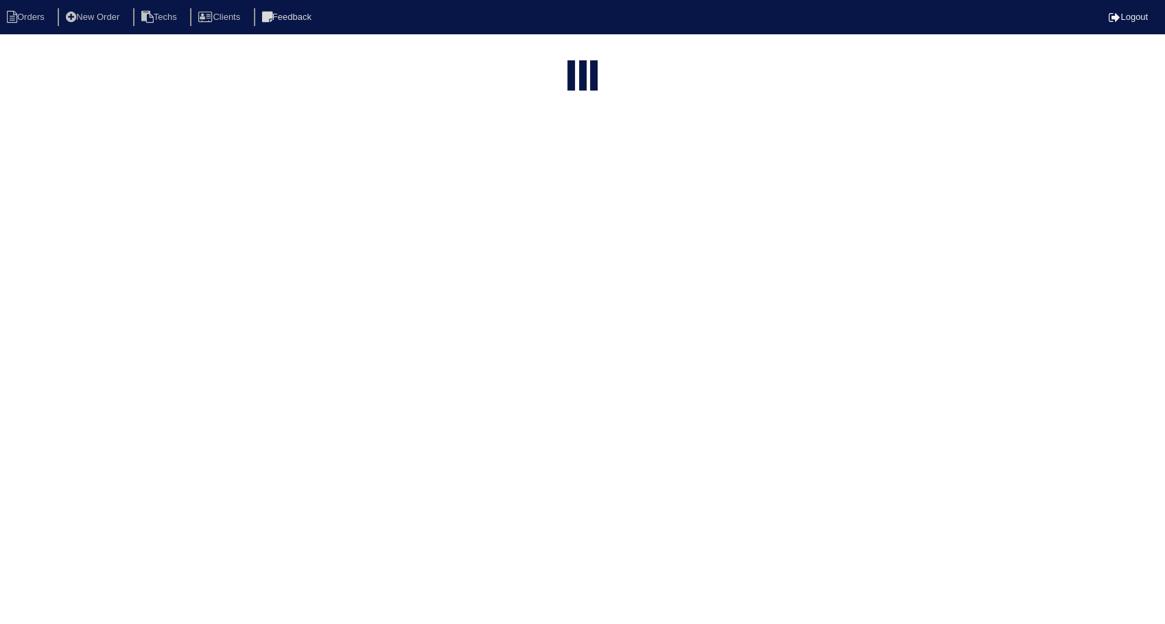
type input "3521"
select select "need to invoice"
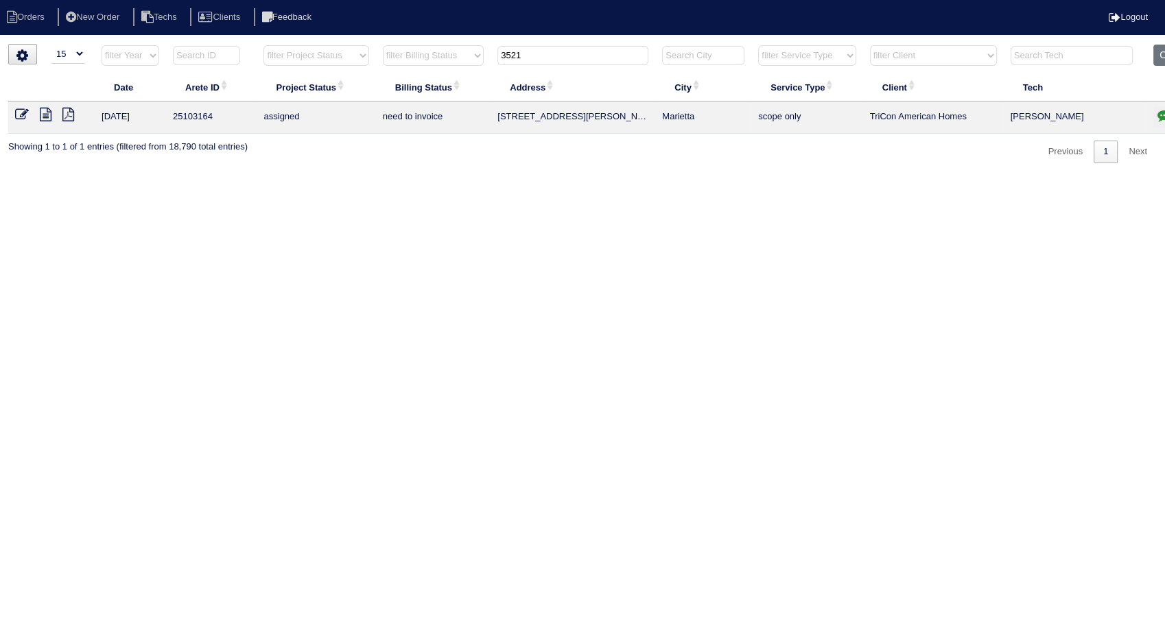
click at [45, 113] on icon at bounding box center [46, 115] width 12 height 14
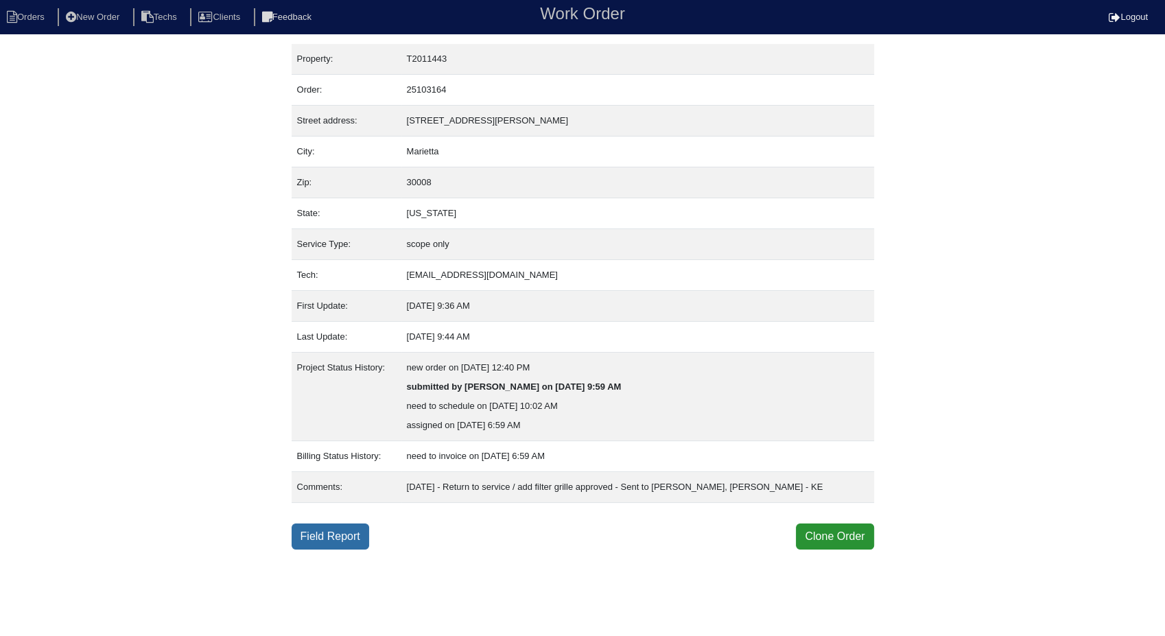
click at [340, 530] on link "Field Report" at bounding box center [331, 536] width 78 height 26
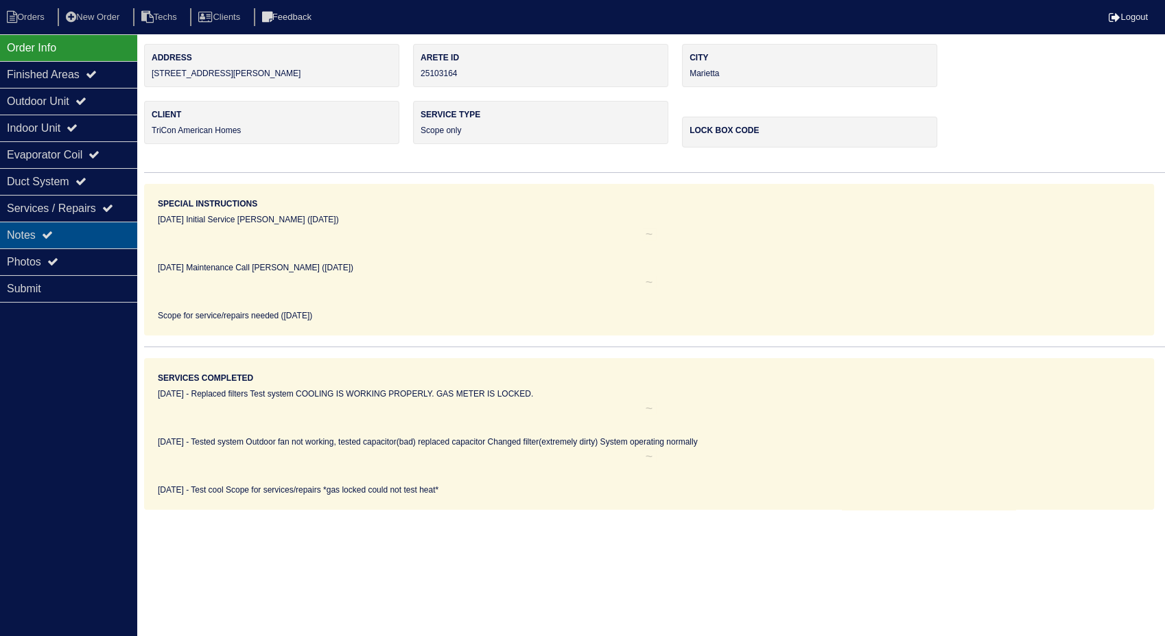
click at [22, 230] on div "Notes" at bounding box center [68, 235] width 137 height 27
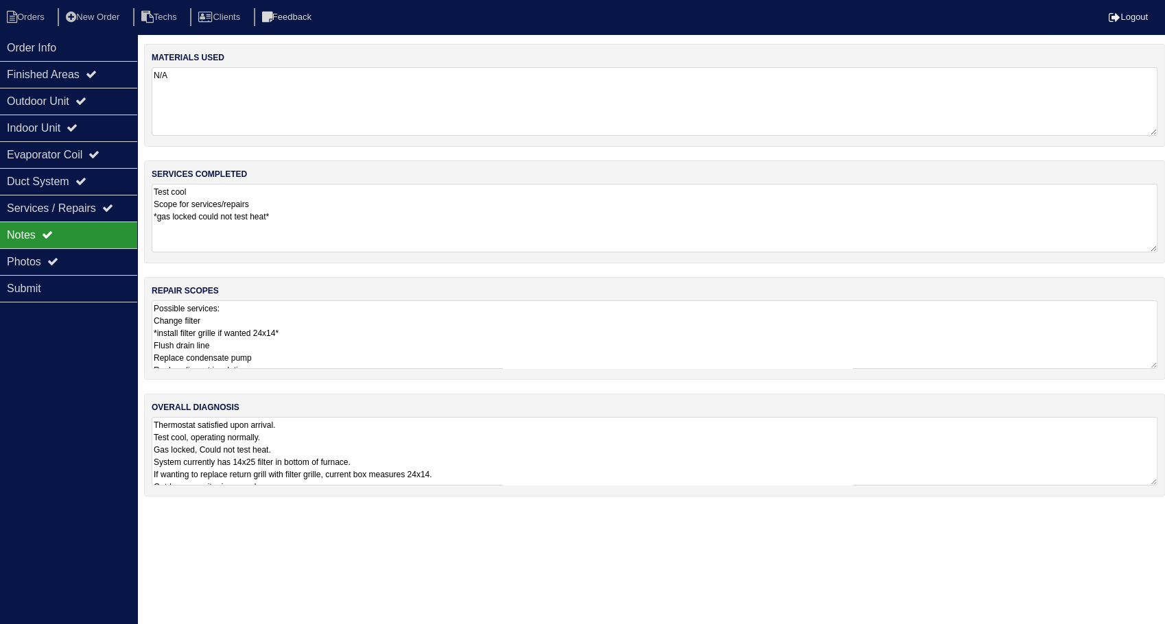
click at [192, 91] on textarea "N/A" at bounding box center [655, 101] width 1006 height 69
click at [340, 198] on textarea "Test cool Scope for services/repairs *gas locked could not test heat*" at bounding box center [655, 217] width 1006 height 67
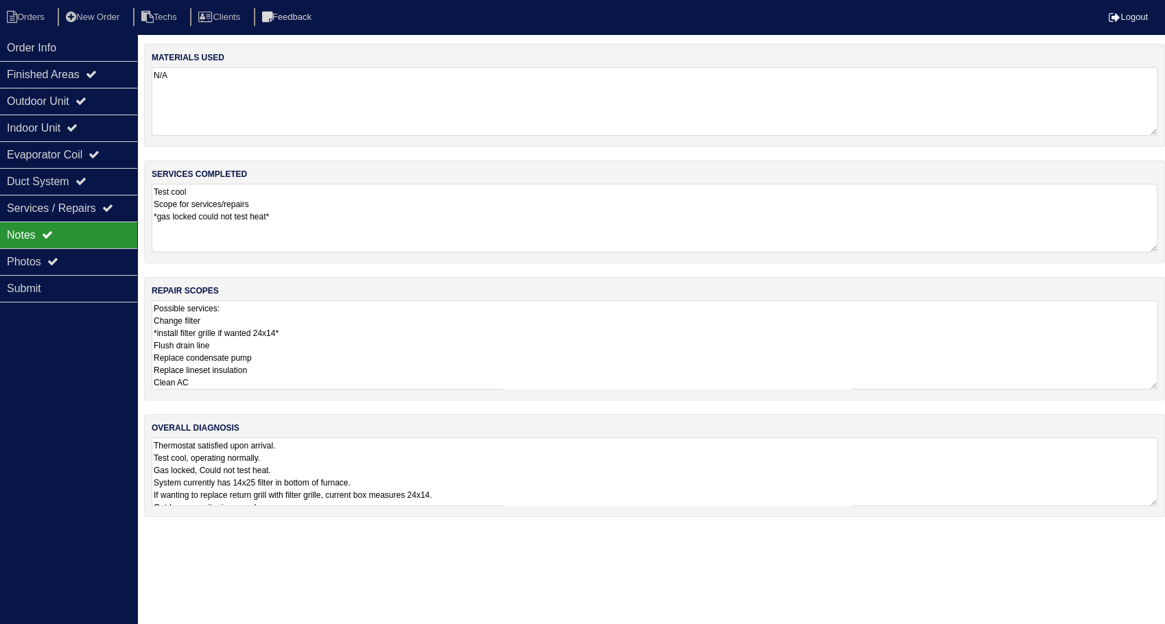
click at [345, 322] on textarea "Possible services: Change filter *install filter grille if wanted 24x14* Flush …" at bounding box center [655, 344] width 1006 height 89
click at [532, 471] on textarea "Thermostat satisfied upon arrival. Test cool, operating normally. Gas locked, C…" at bounding box center [655, 472] width 1006 height 69
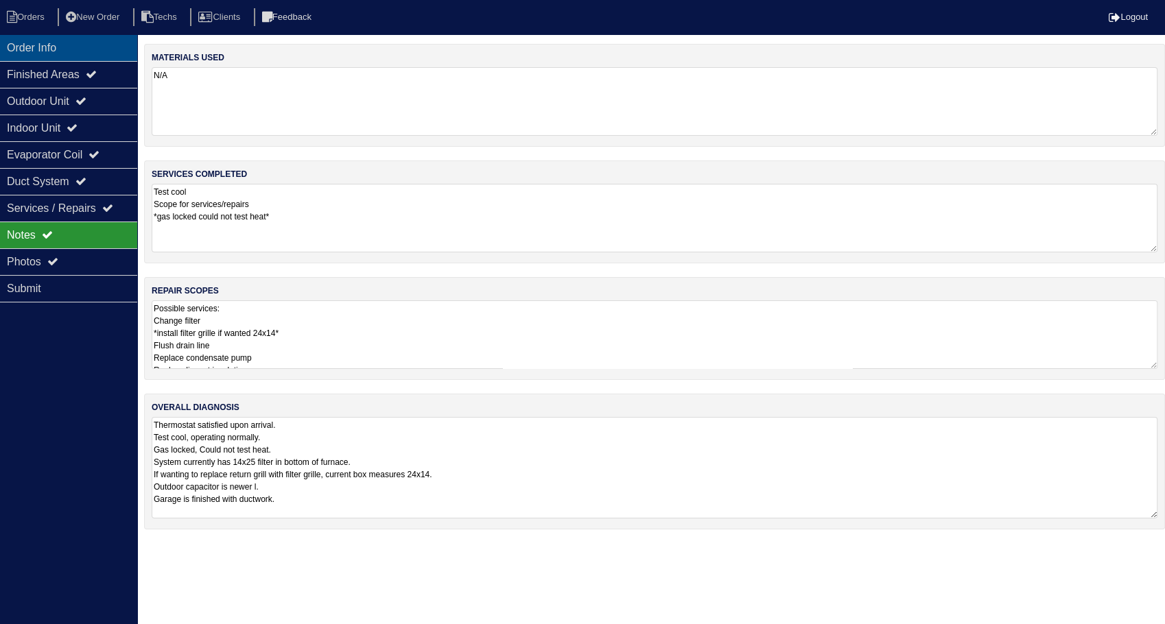
click at [23, 54] on div "Order Info" at bounding box center [68, 47] width 137 height 27
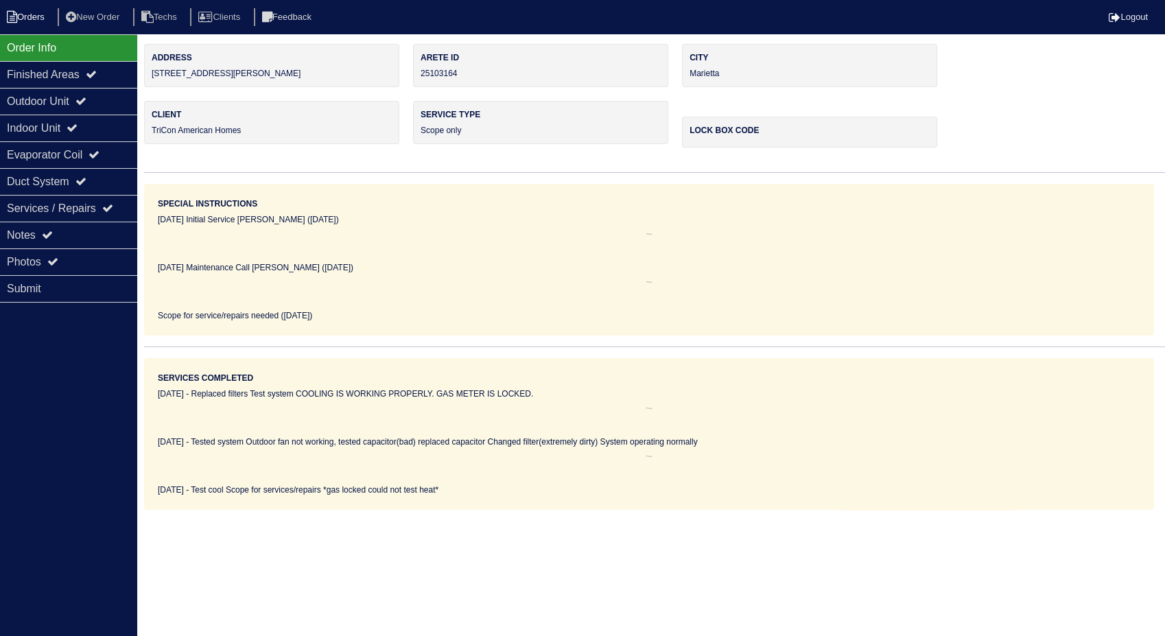
click at [23, 13] on li "Orders" at bounding box center [28, 17] width 56 height 19
select select "15"
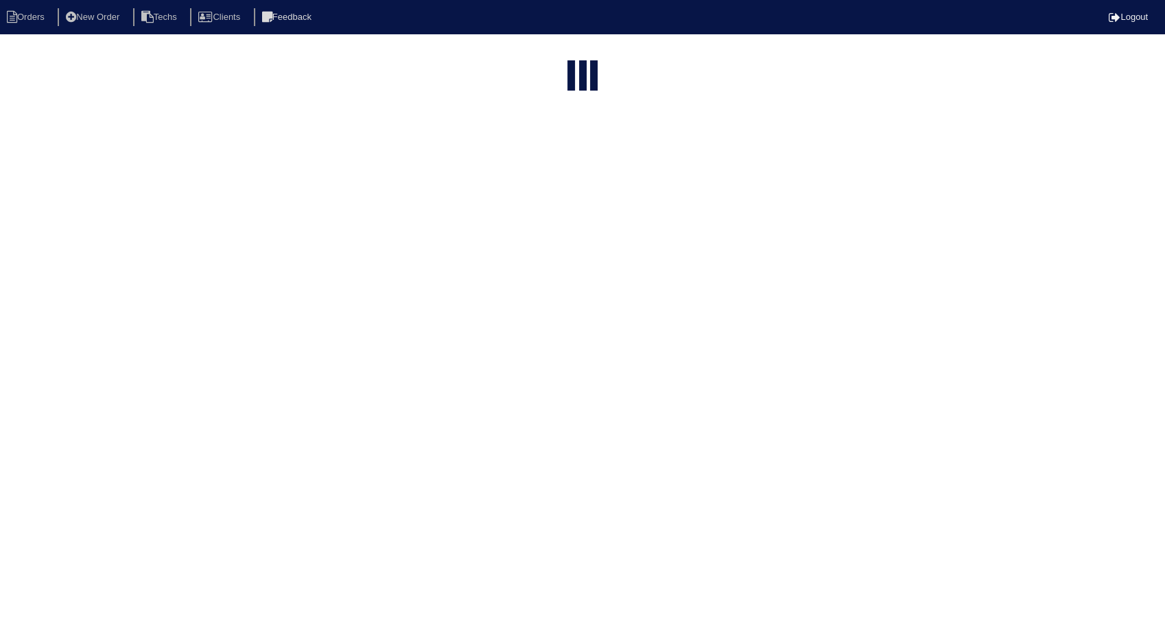
type input "3521"
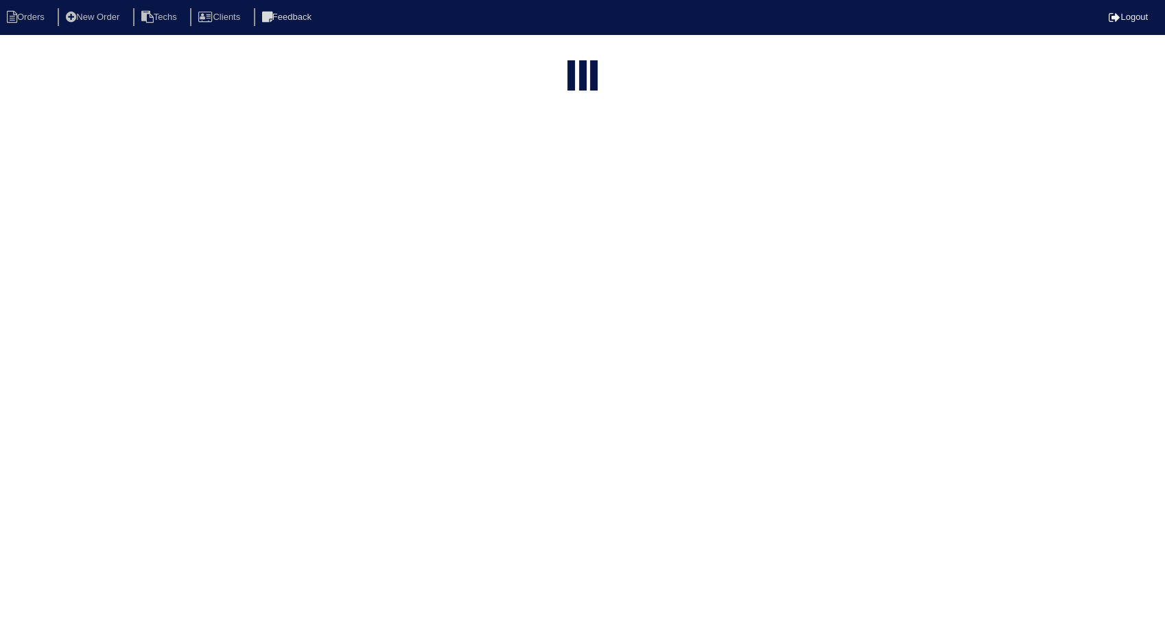
select select "need to invoice"
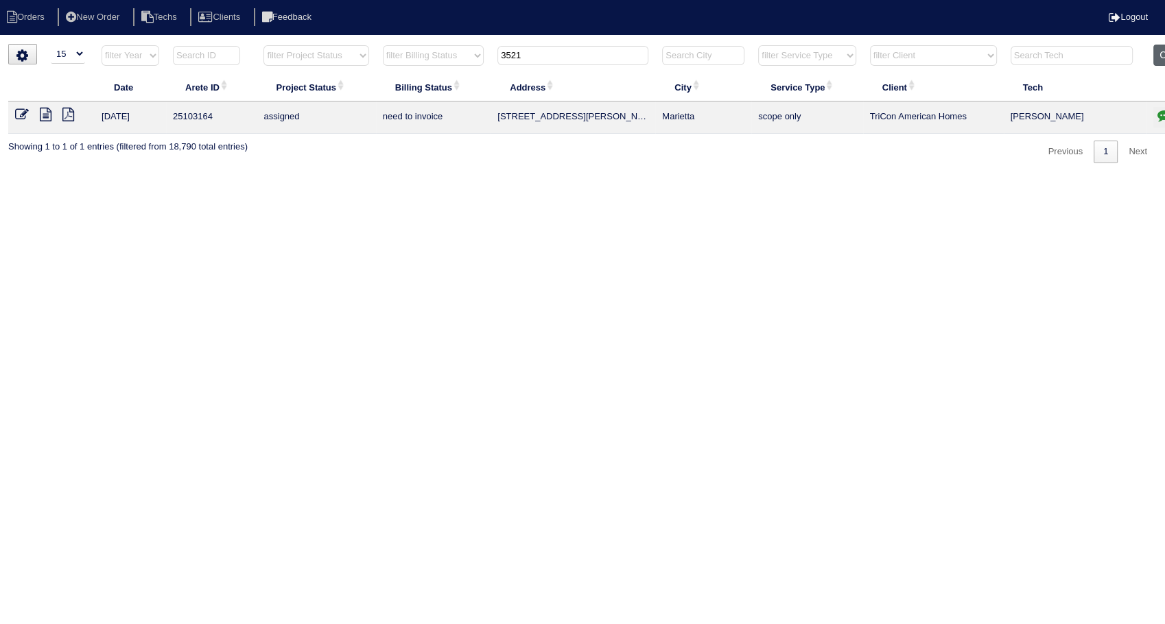
click at [1158, 58] on button "Clear" at bounding box center [1170, 55] width 35 height 21
select select
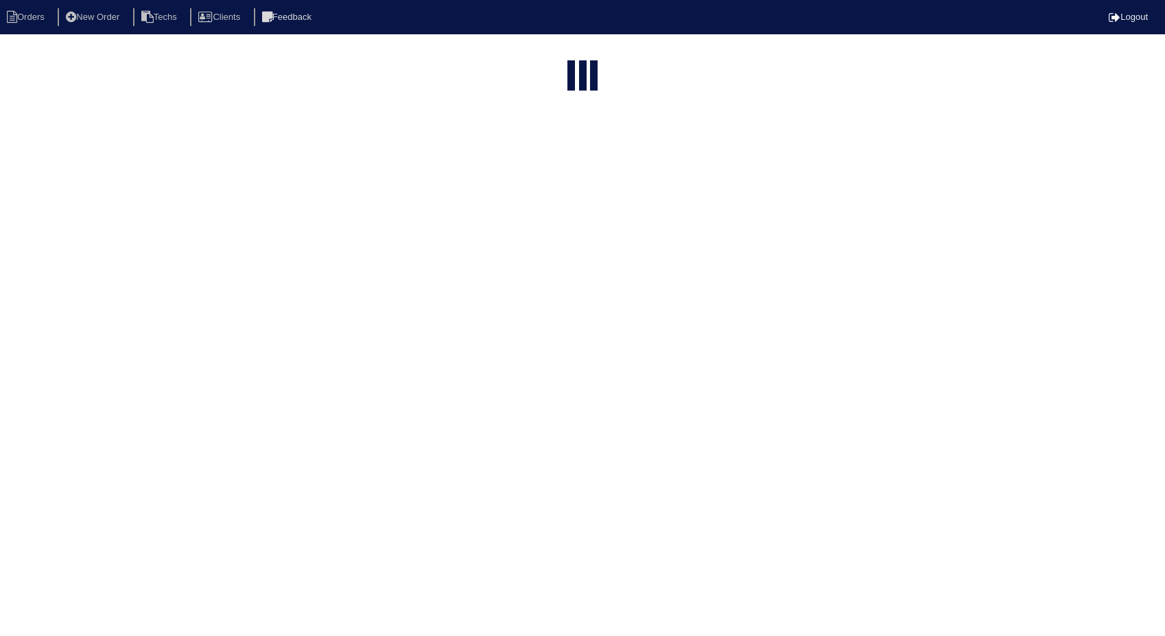
select select "15"
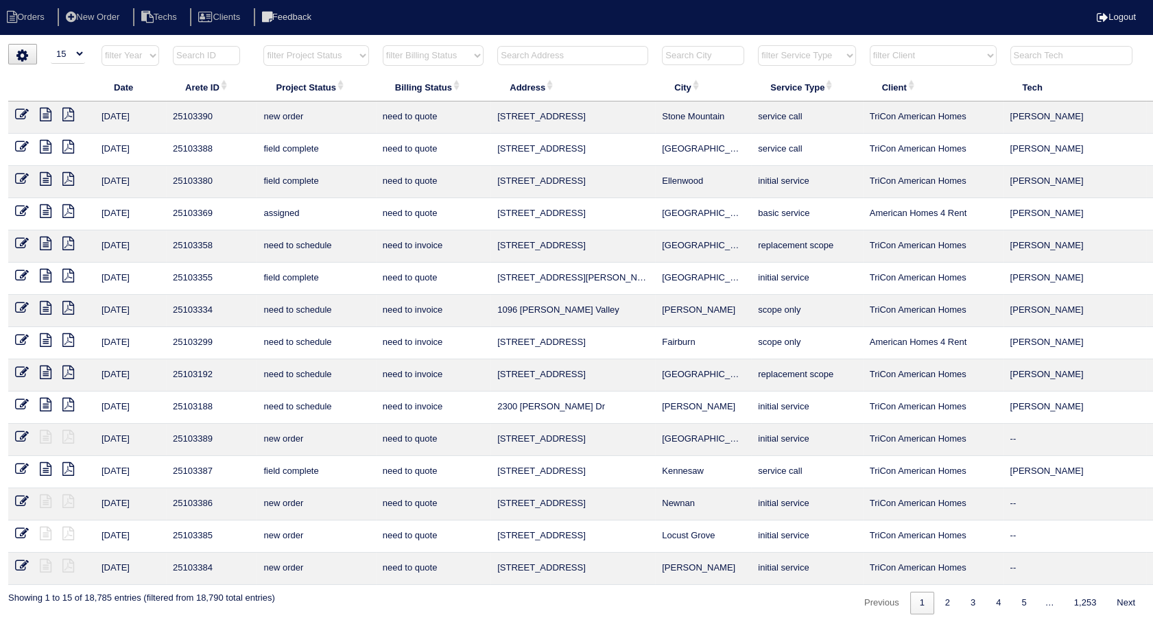
click at [514, 52] on input "text" at bounding box center [572, 55] width 151 height 19
type input "6039"
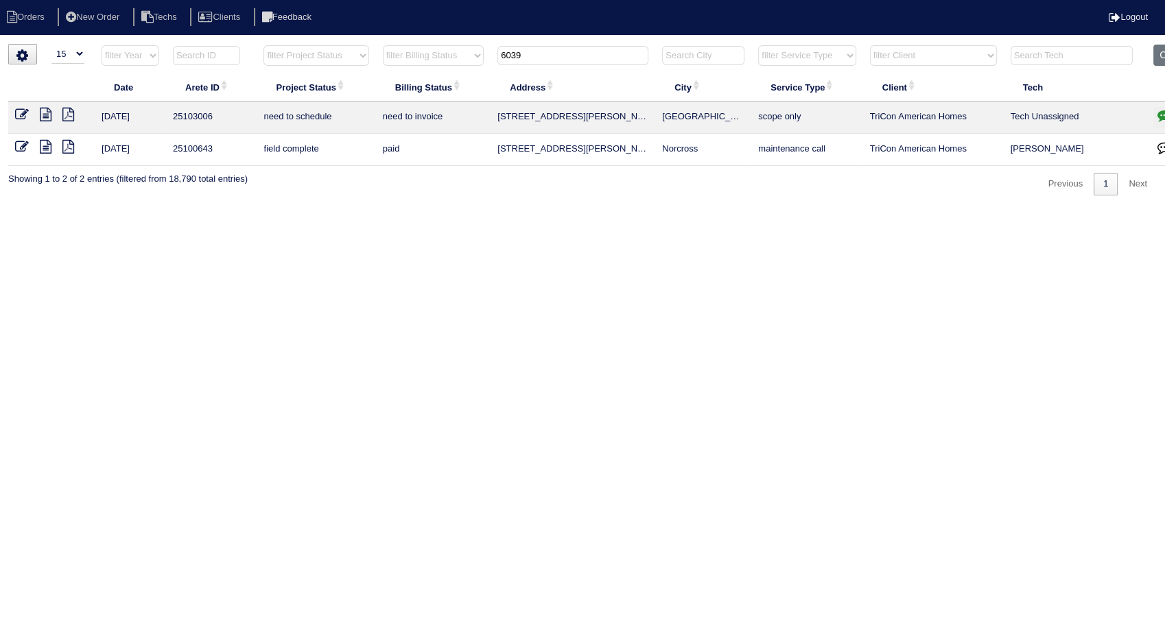
click at [40, 117] on icon at bounding box center [46, 115] width 12 height 14
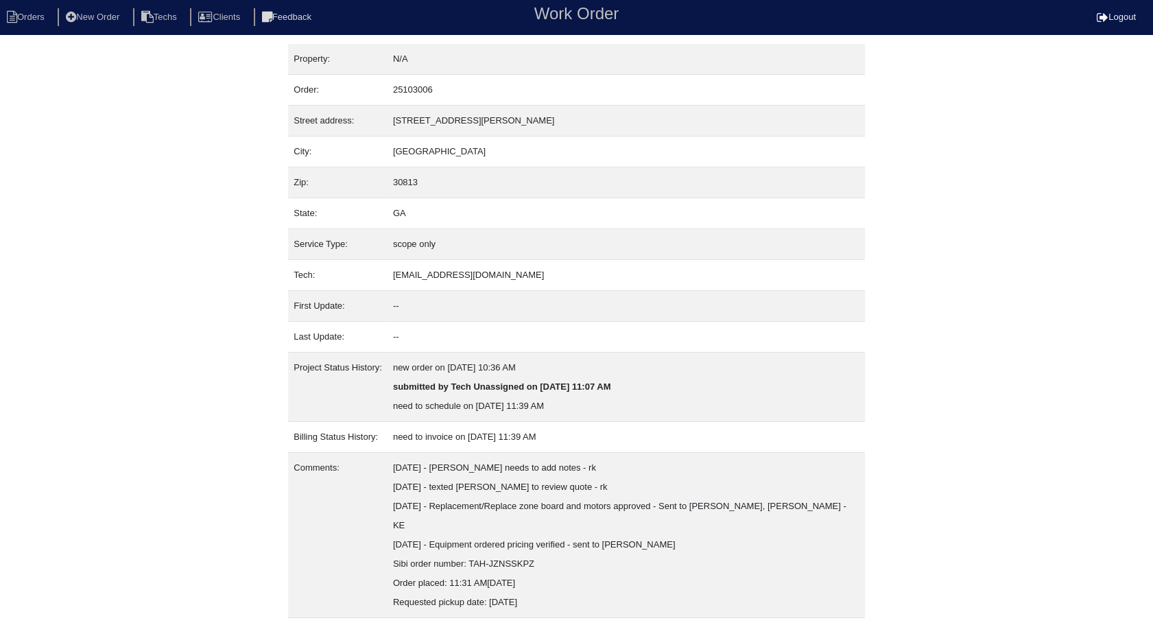
click at [22, 6] on nav "Orders New Order Techs Clients Feedback Work Order Logout" at bounding box center [576, 17] width 1153 height 34
